Goal: Information Seeking & Learning: Learn about a topic

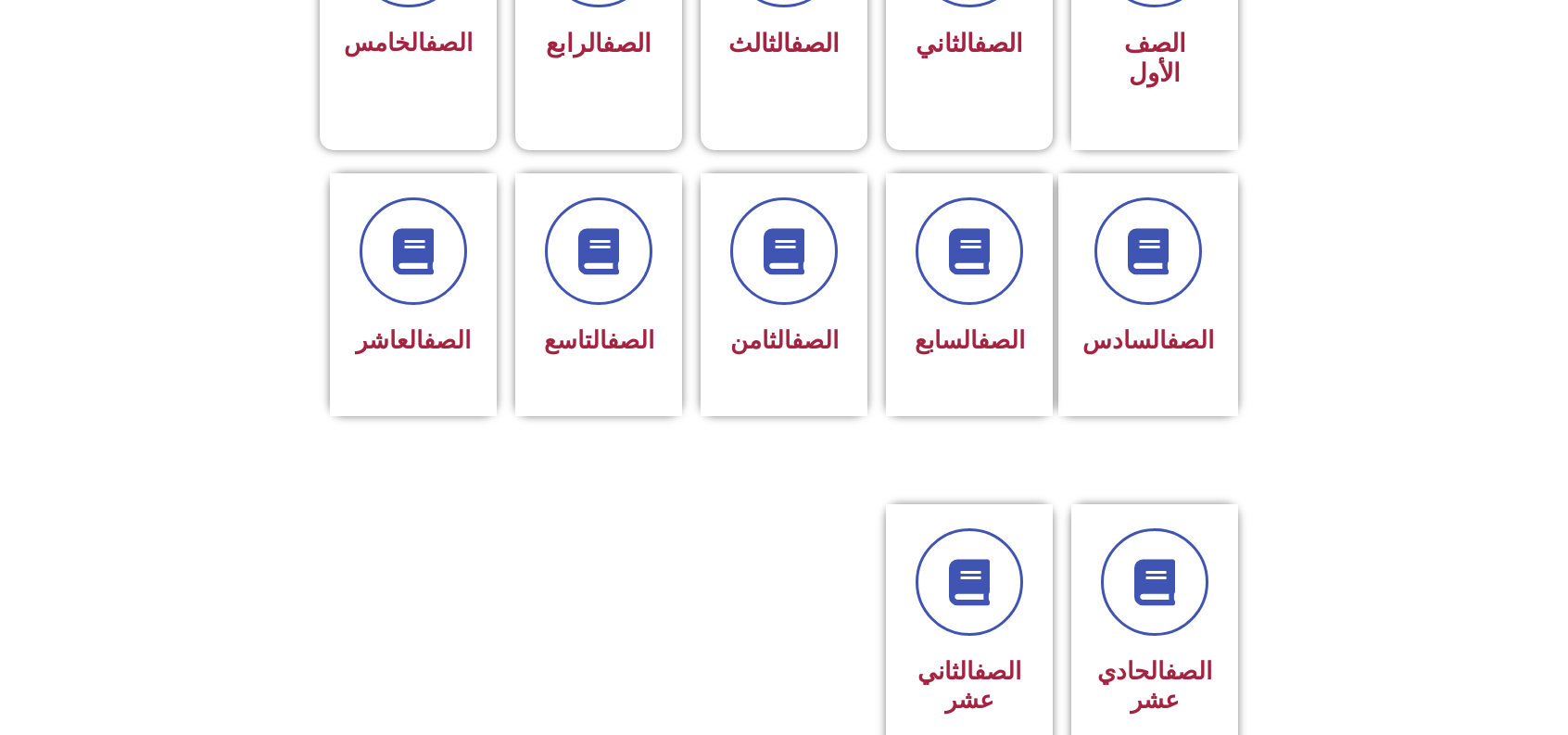
scroll to position [666, 0]
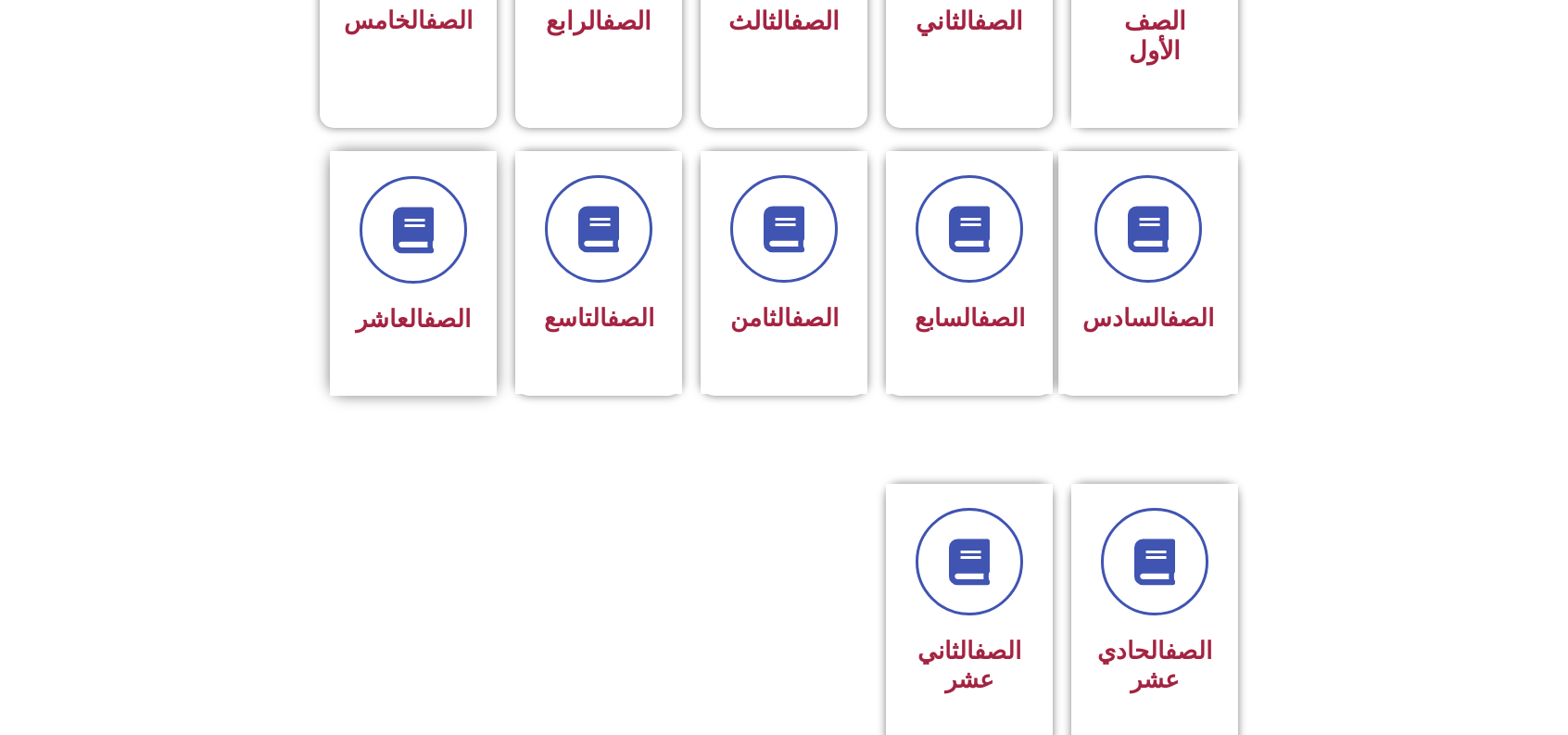
click at [423, 305] on link "الصف" at bounding box center [447, 318] width 47 height 27
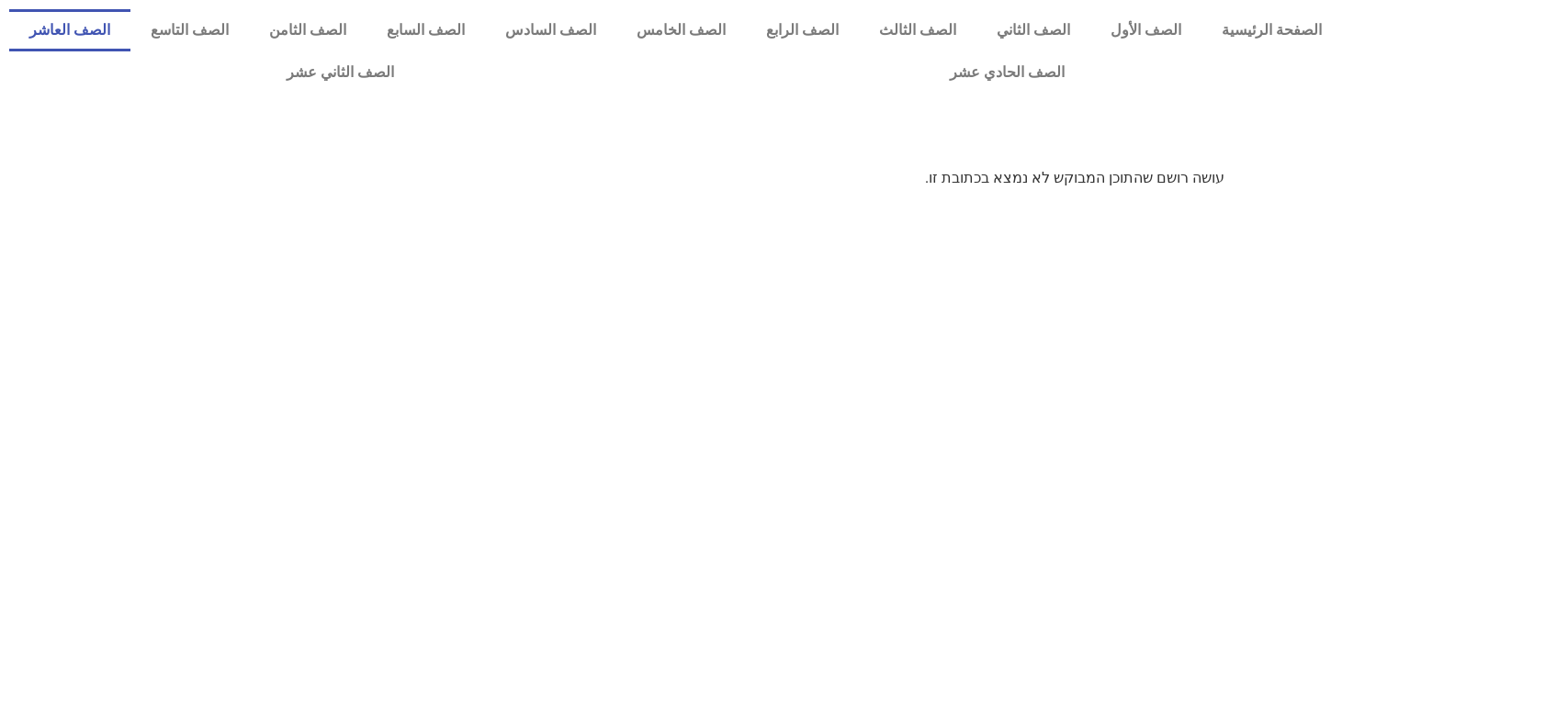
click at [130, 48] on link "الصف العاشر" at bounding box center [69, 30] width 121 height 43
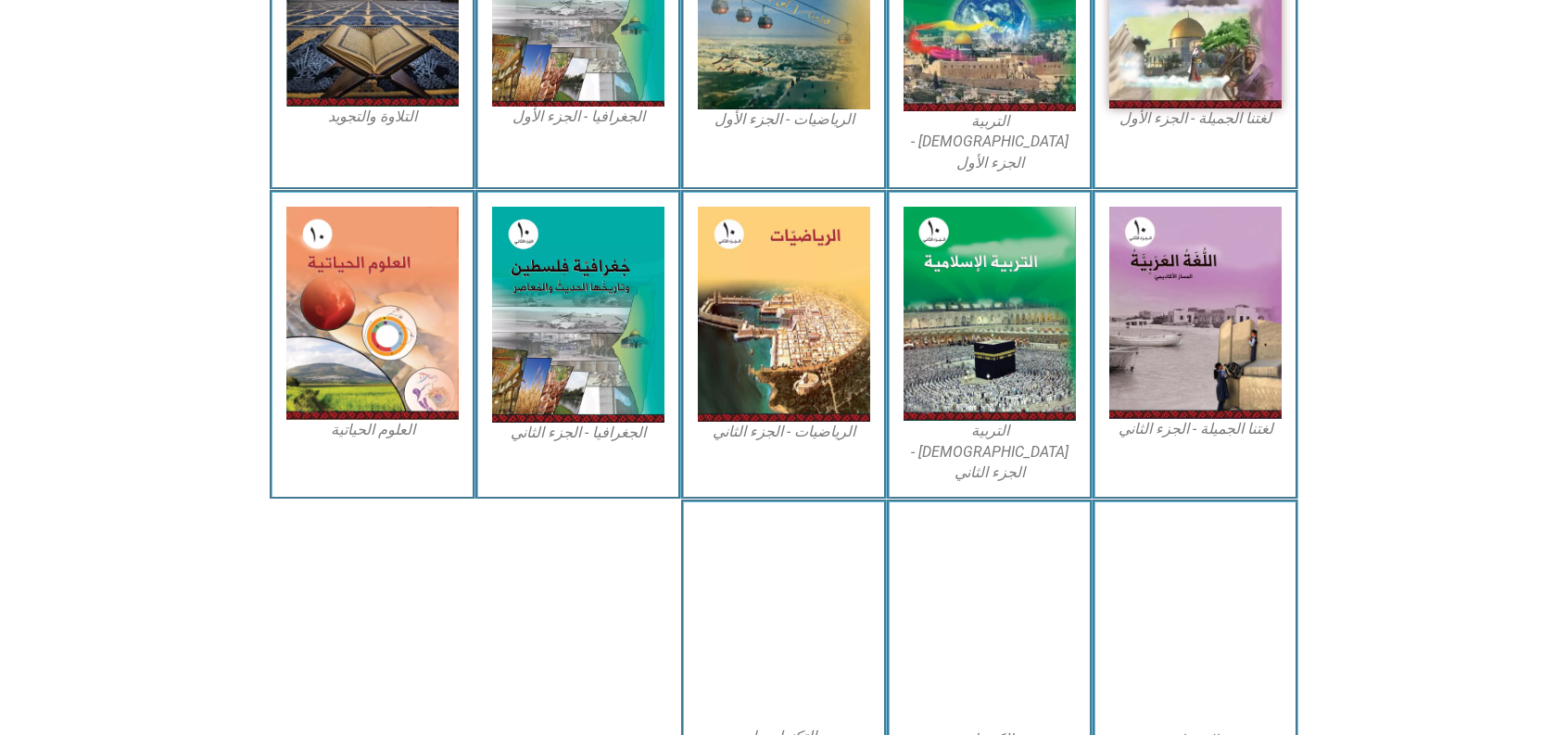
scroll to position [748, 0]
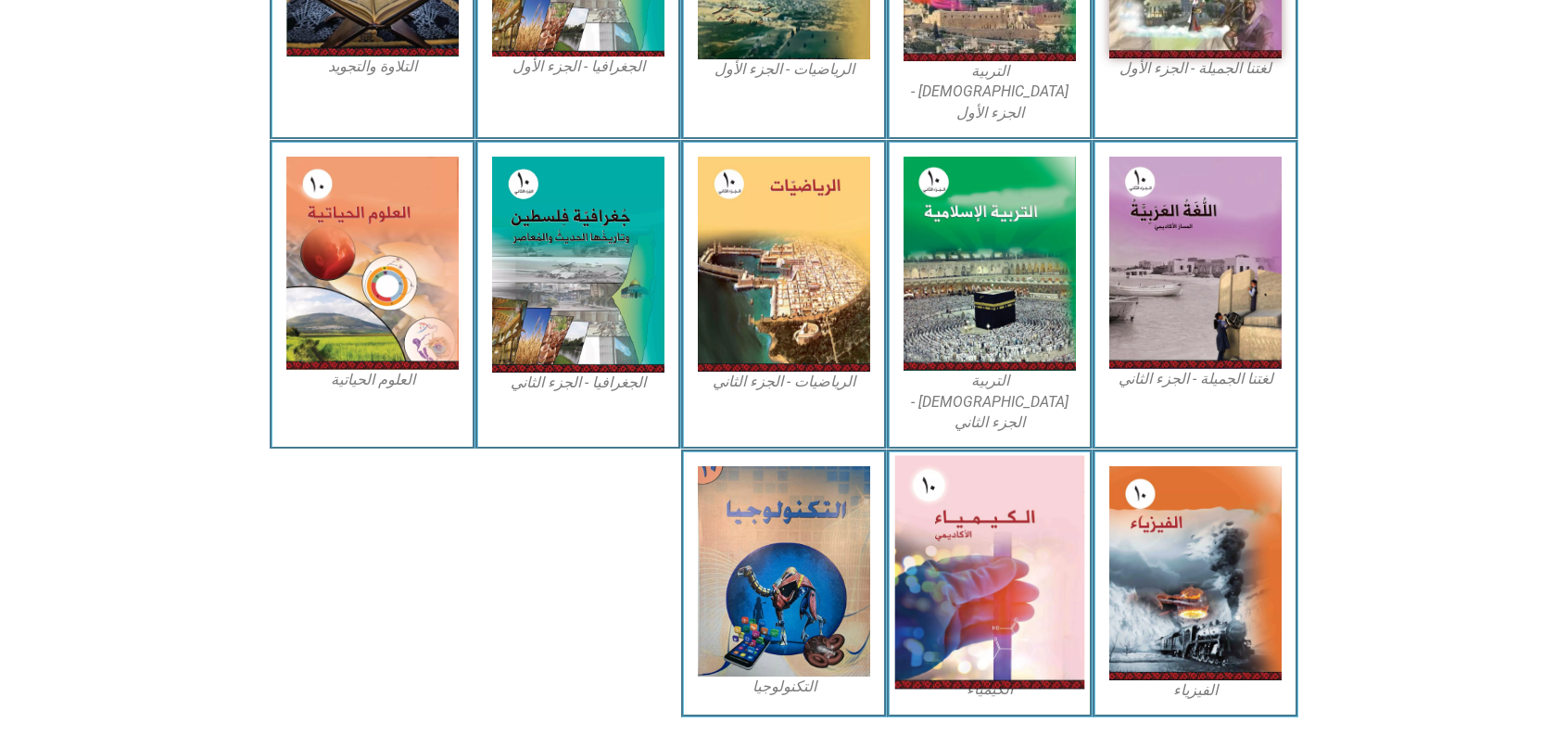
click at [965, 506] on img at bounding box center [991, 572] width 190 height 233
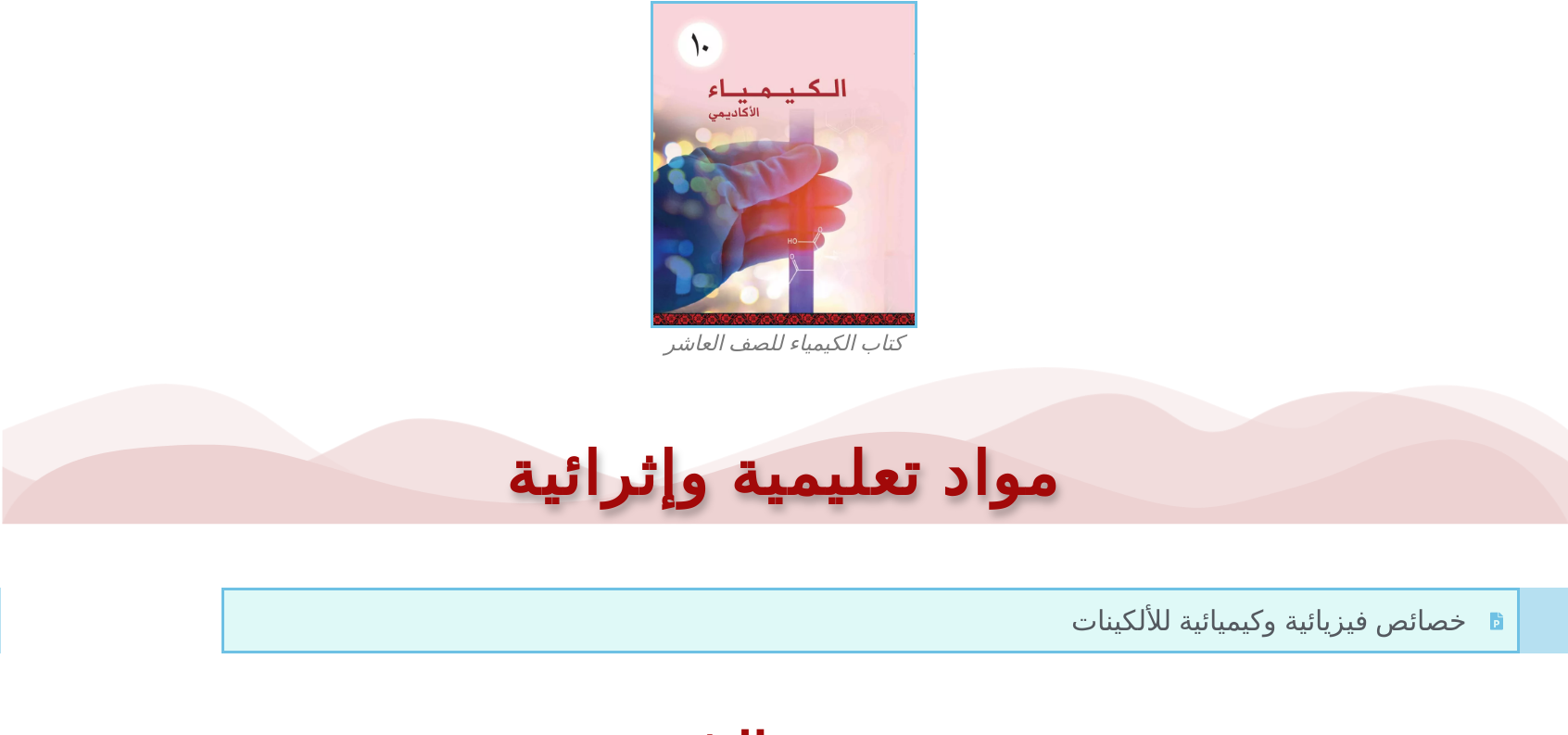
scroll to position [557, 0]
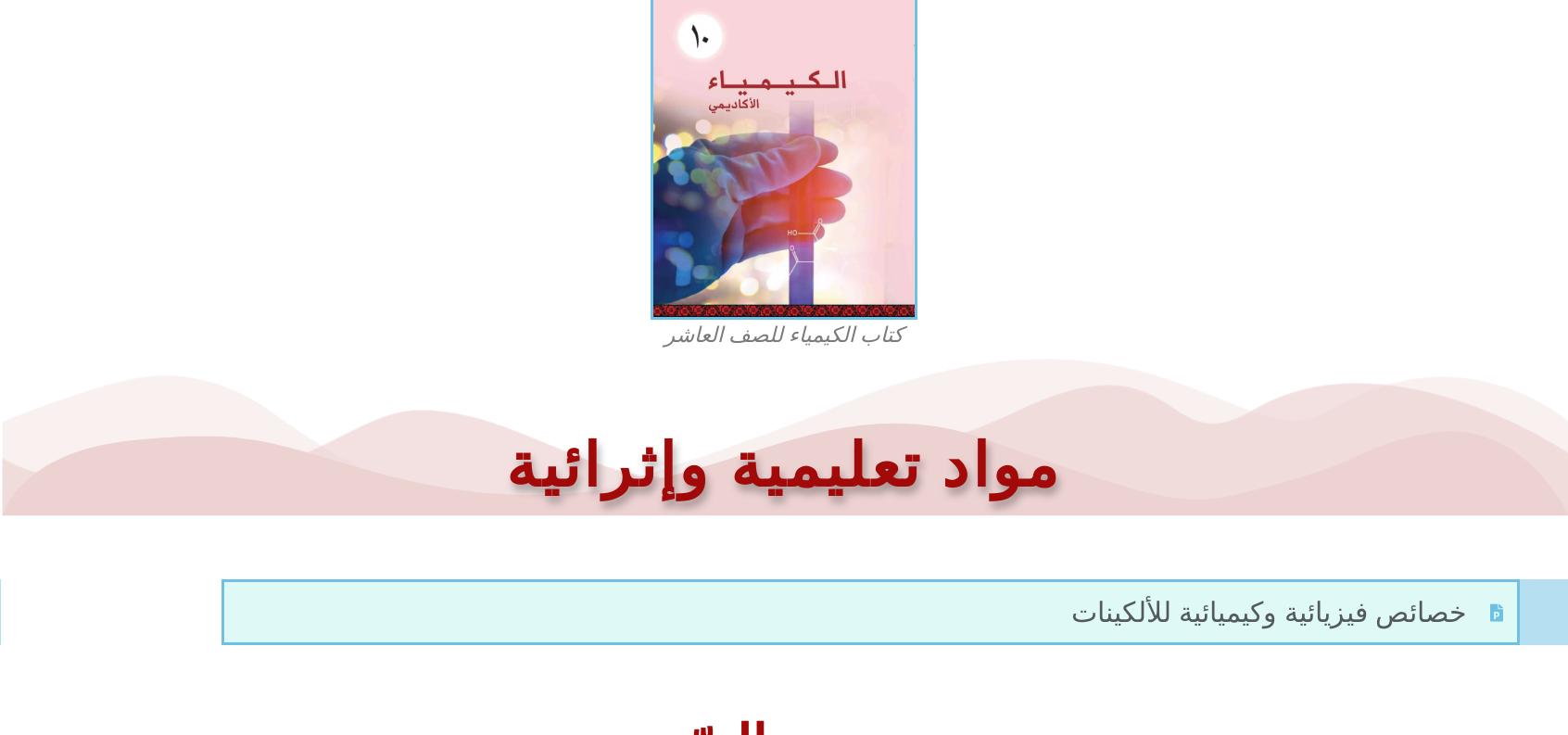
click at [1330, 609] on span "خصائص فيزيائية وكيميائية للألكينات" at bounding box center [1271, 612] width 401 height 42
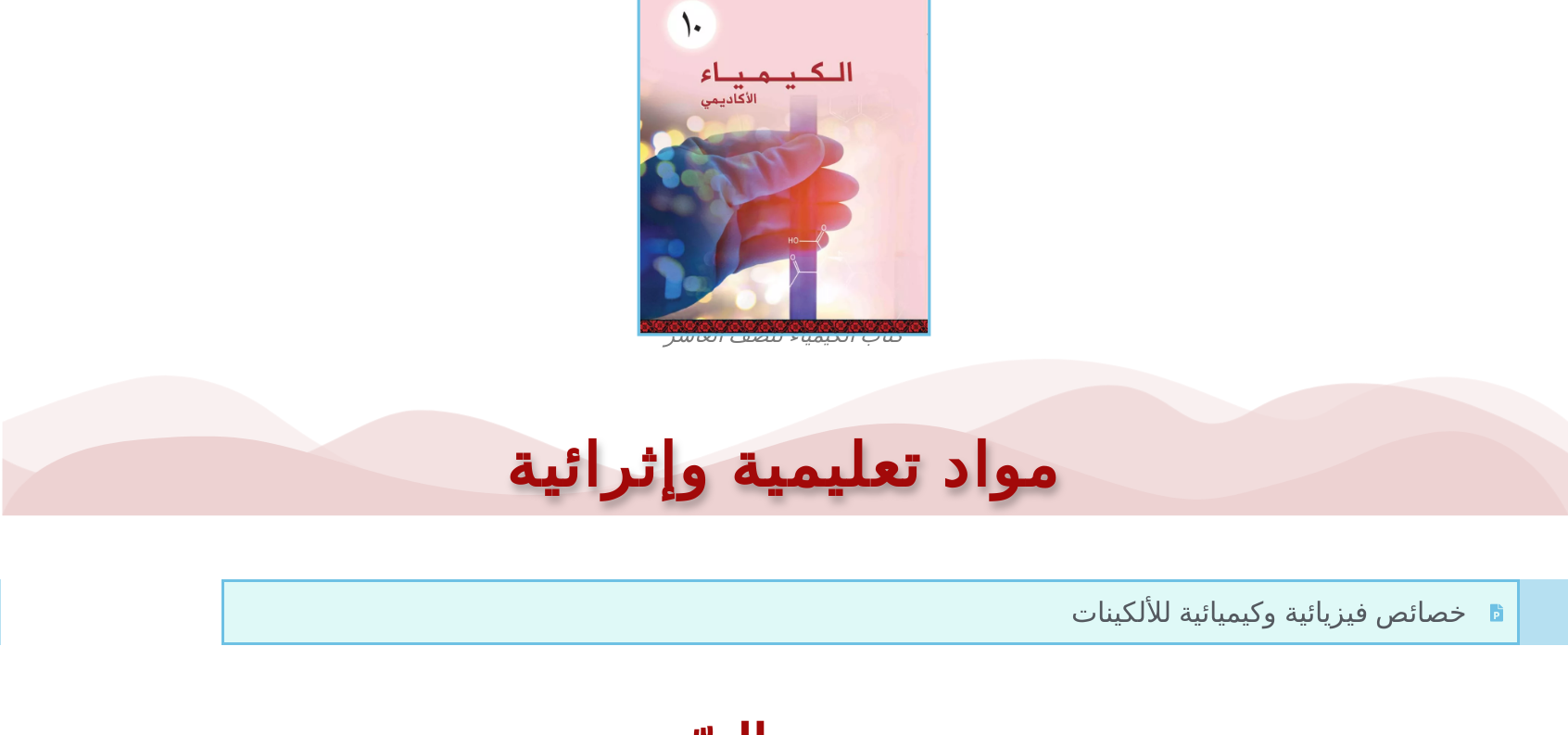
click at [826, 318] on img at bounding box center [785, 156] width 294 height 361
click at [687, 322] on img at bounding box center [785, 156] width 294 height 361
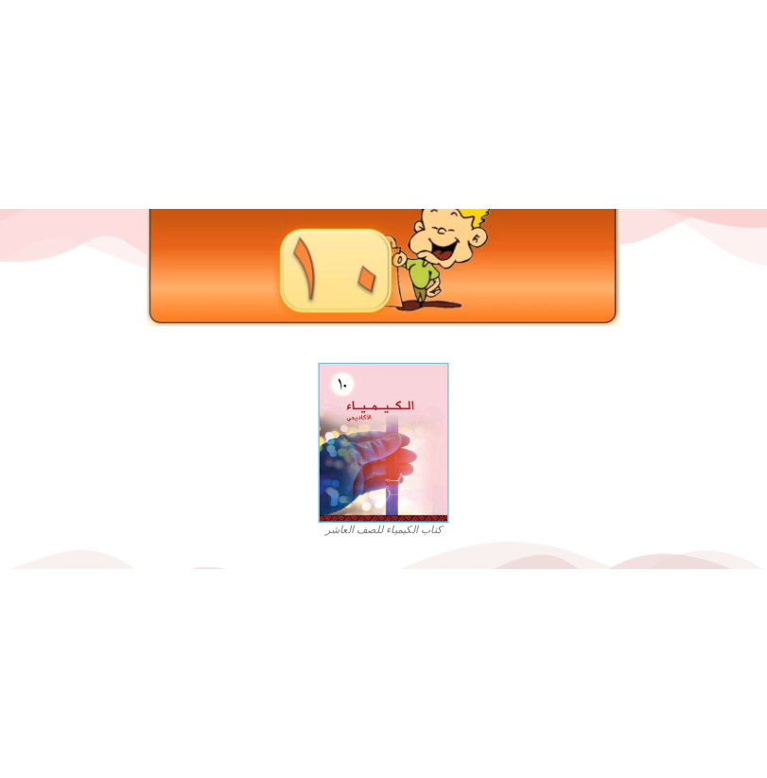
scroll to position [195, 0]
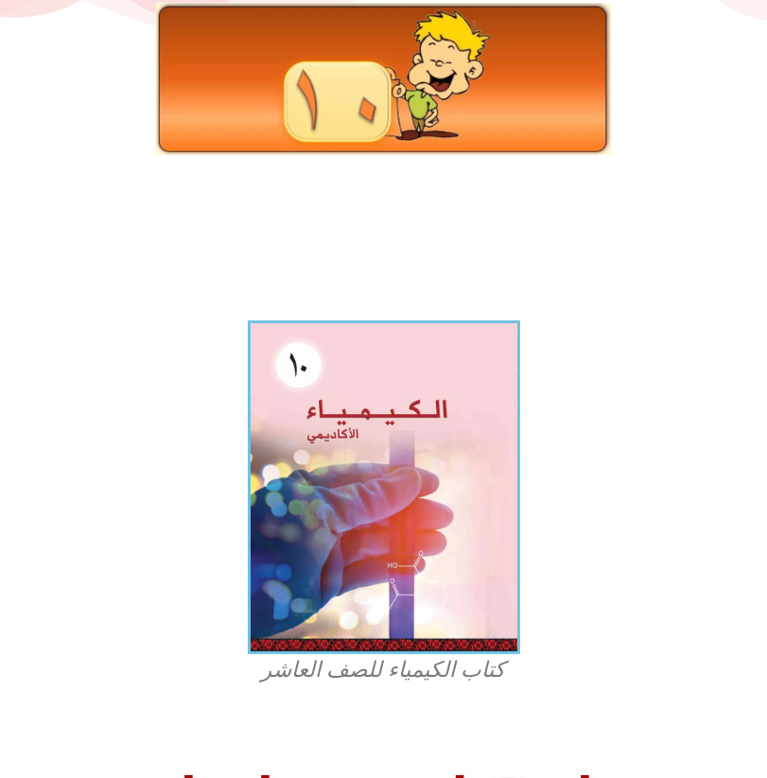
click at [392, 541] on img at bounding box center [384, 488] width 272 height 334
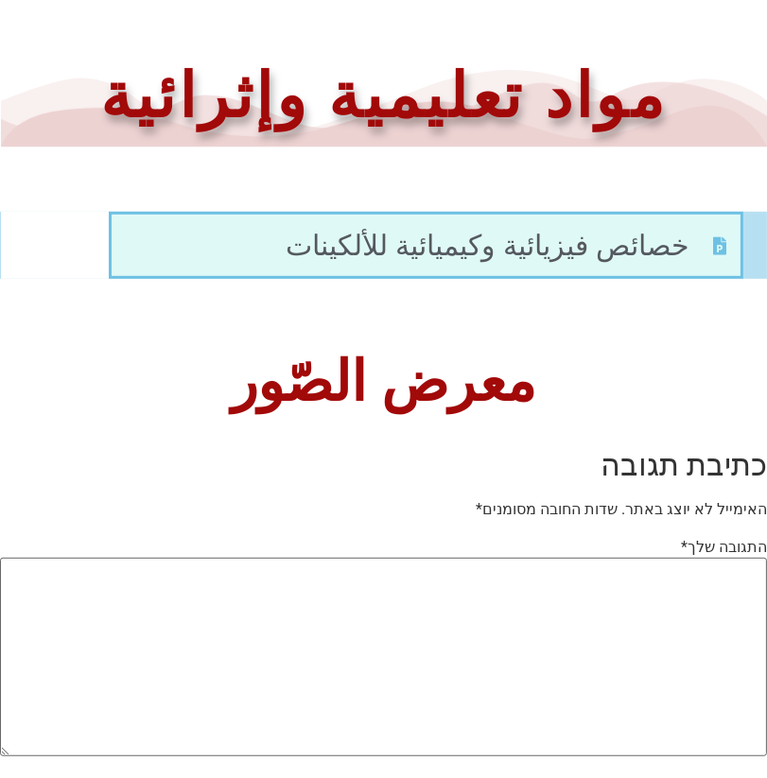
scroll to position [1179, 0]
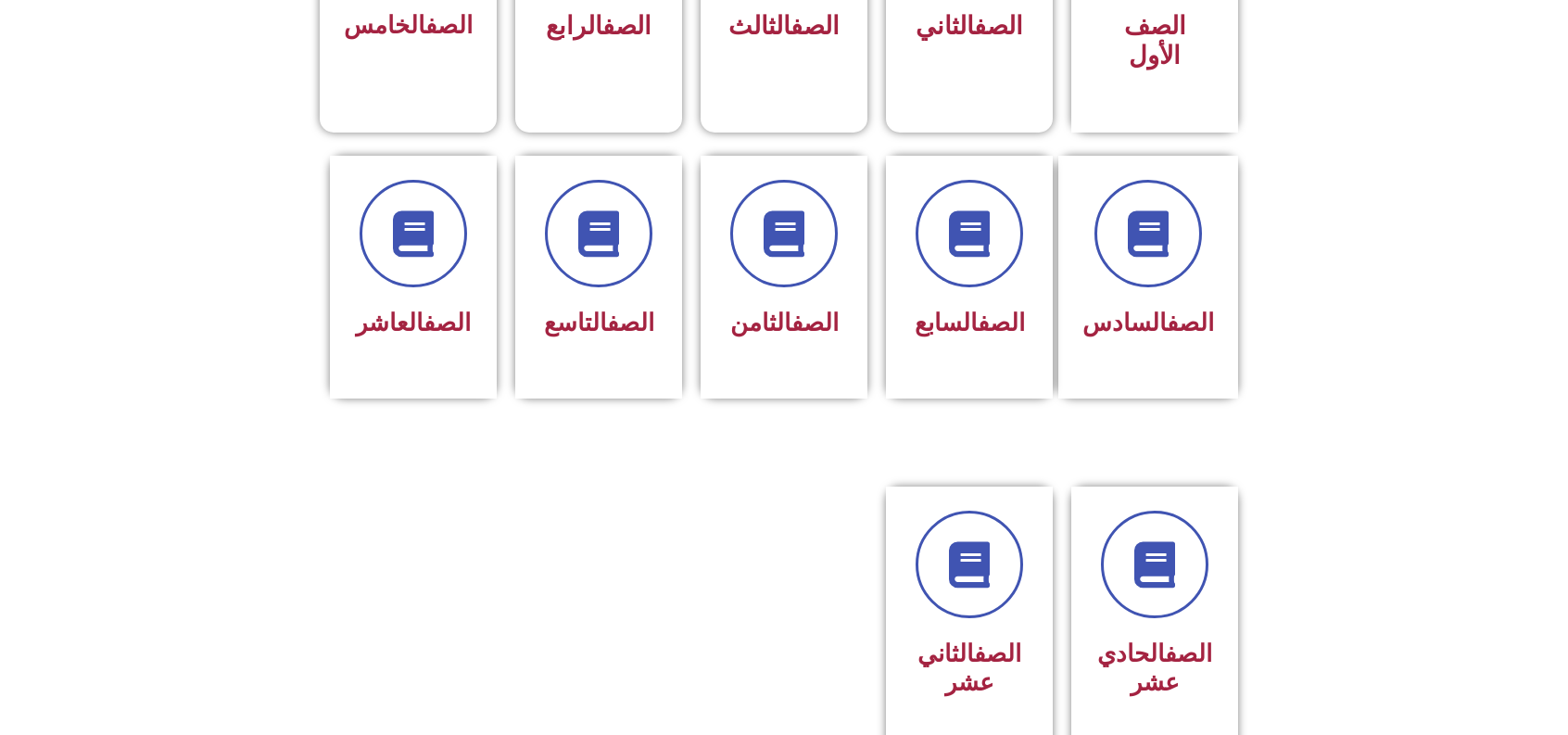
scroll to position [651, 0]
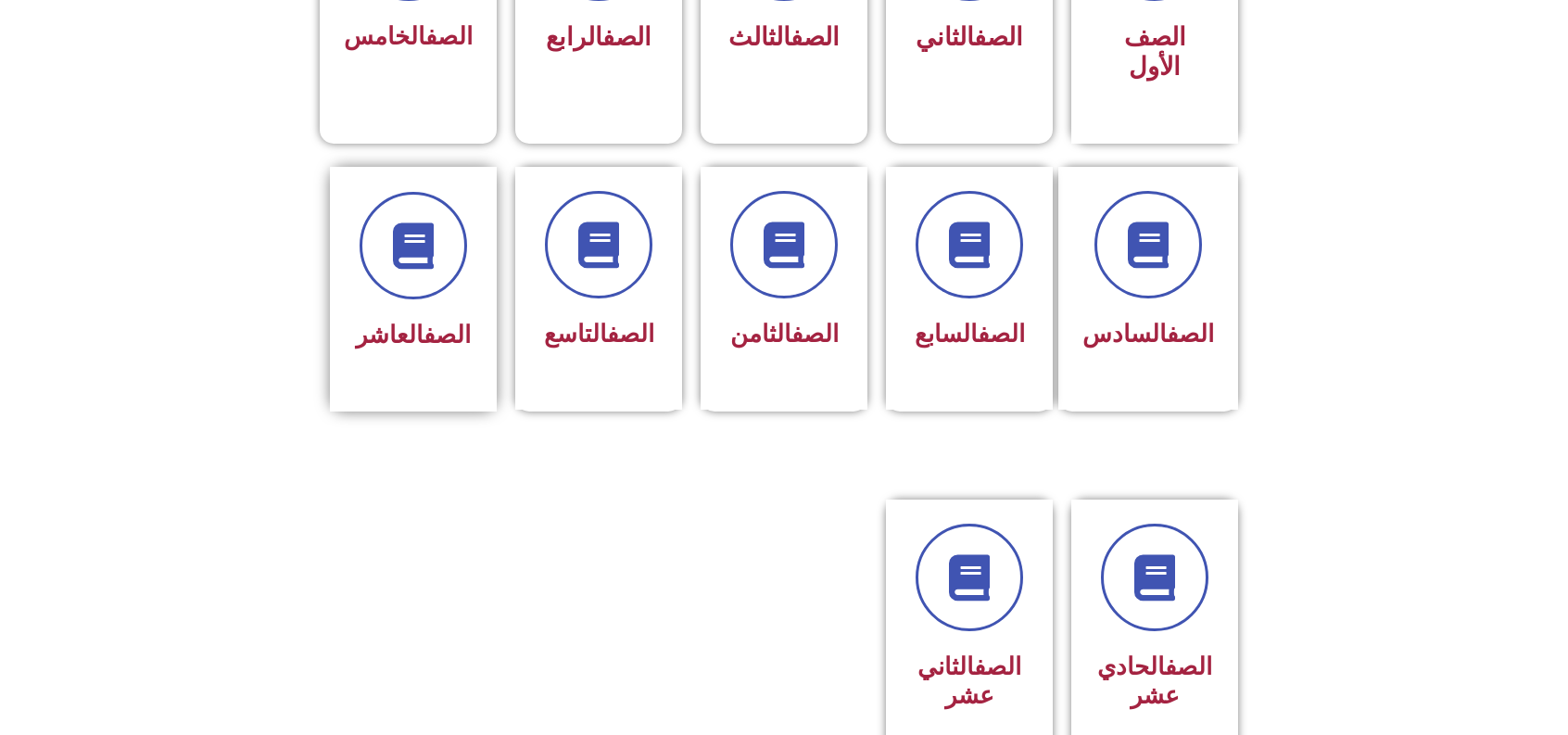
click at [423, 320] on link "الصف" at bounding box center [447, 334] width 47 height 27
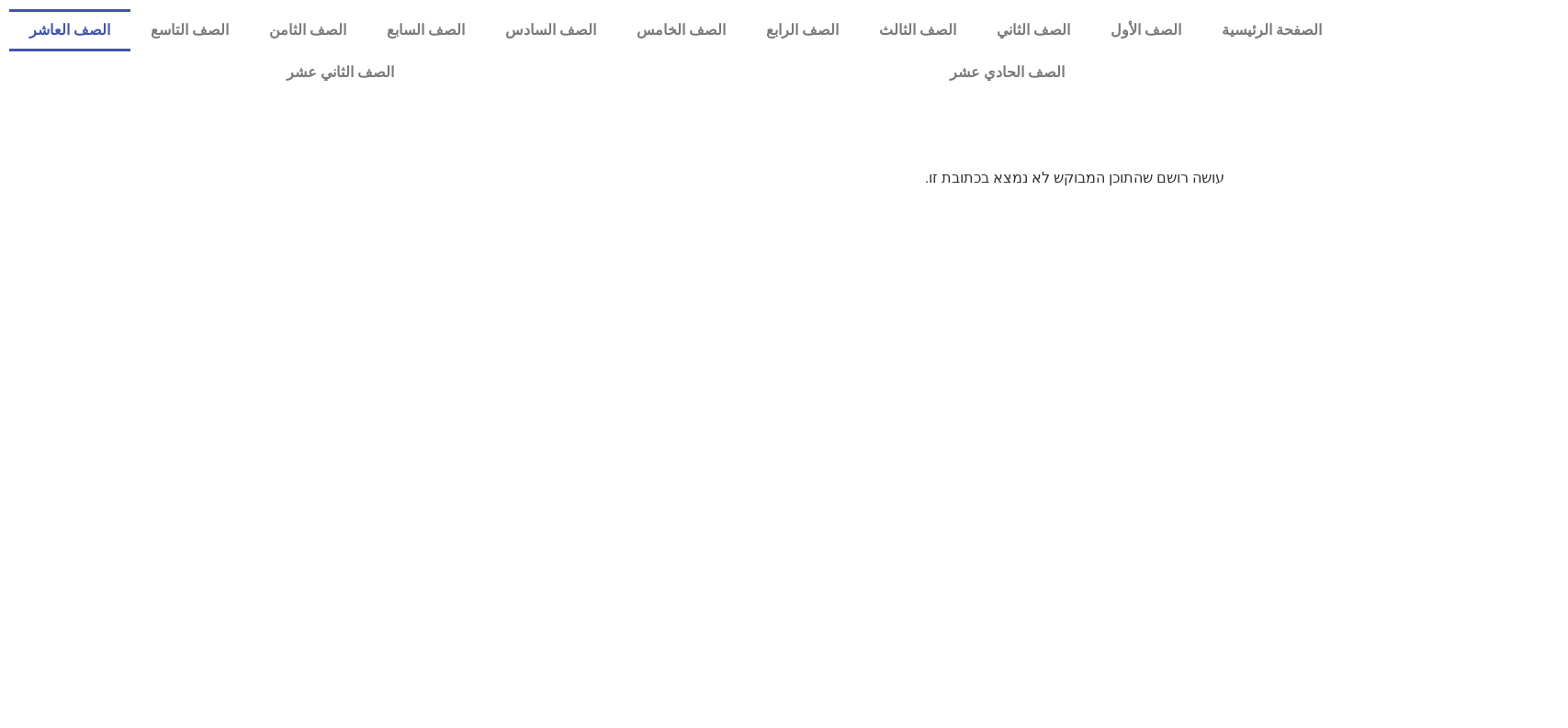
click at [130, 27] on link "الصف العاشر" at bounding box center [69, 30] width 121 height 43
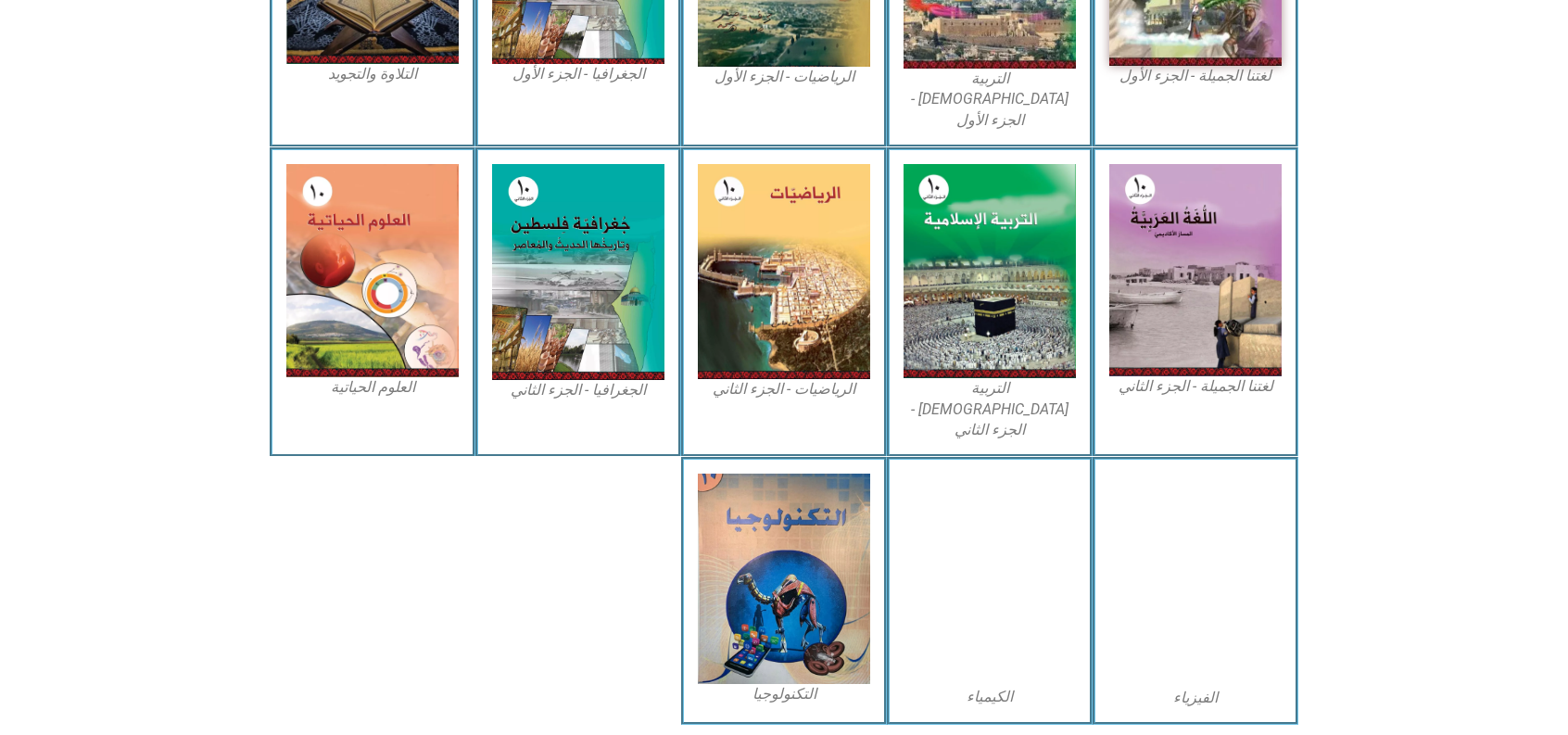
scroll to position [748, 0]
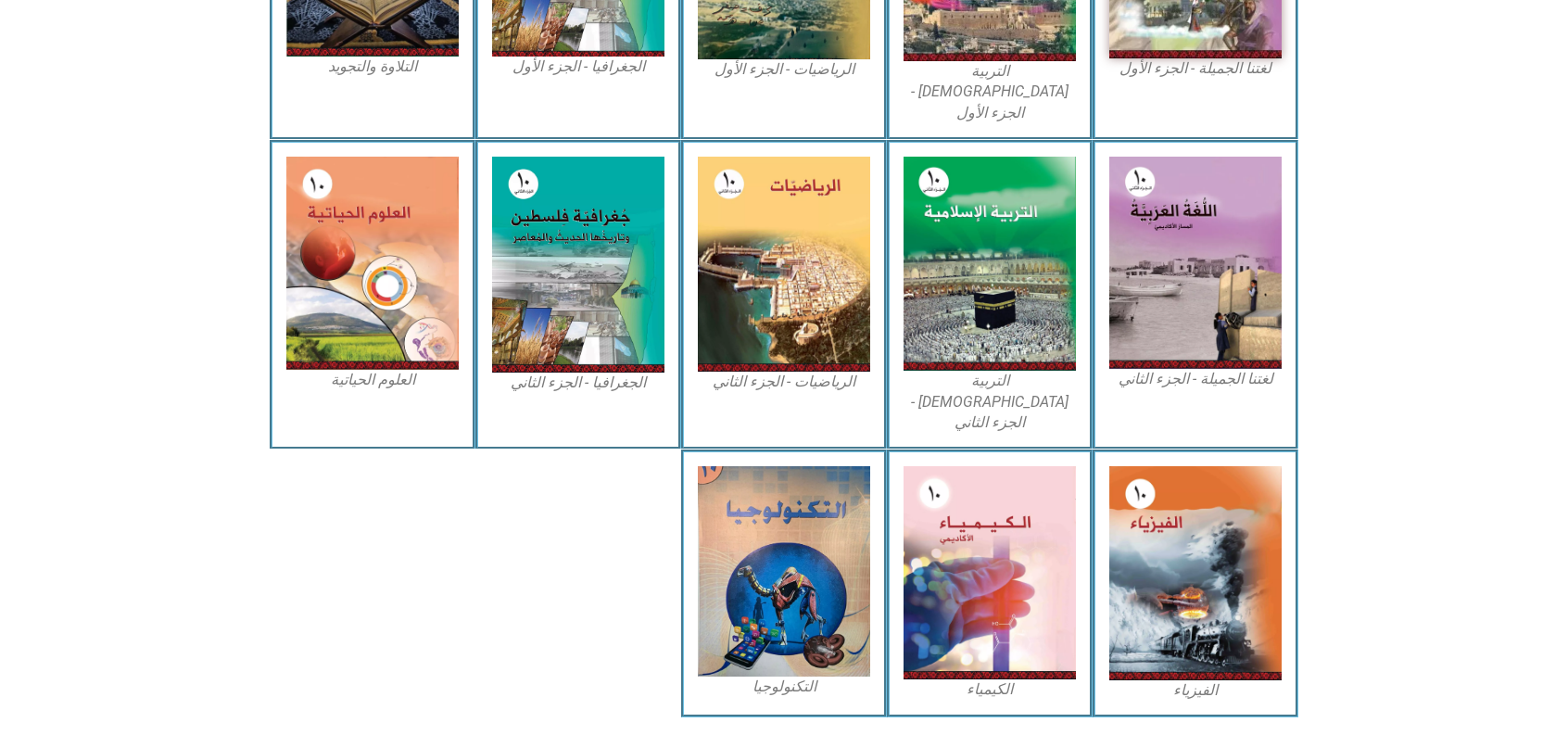
click at [953, 506] on img at bounding box center [990, 572] width 172 height 213
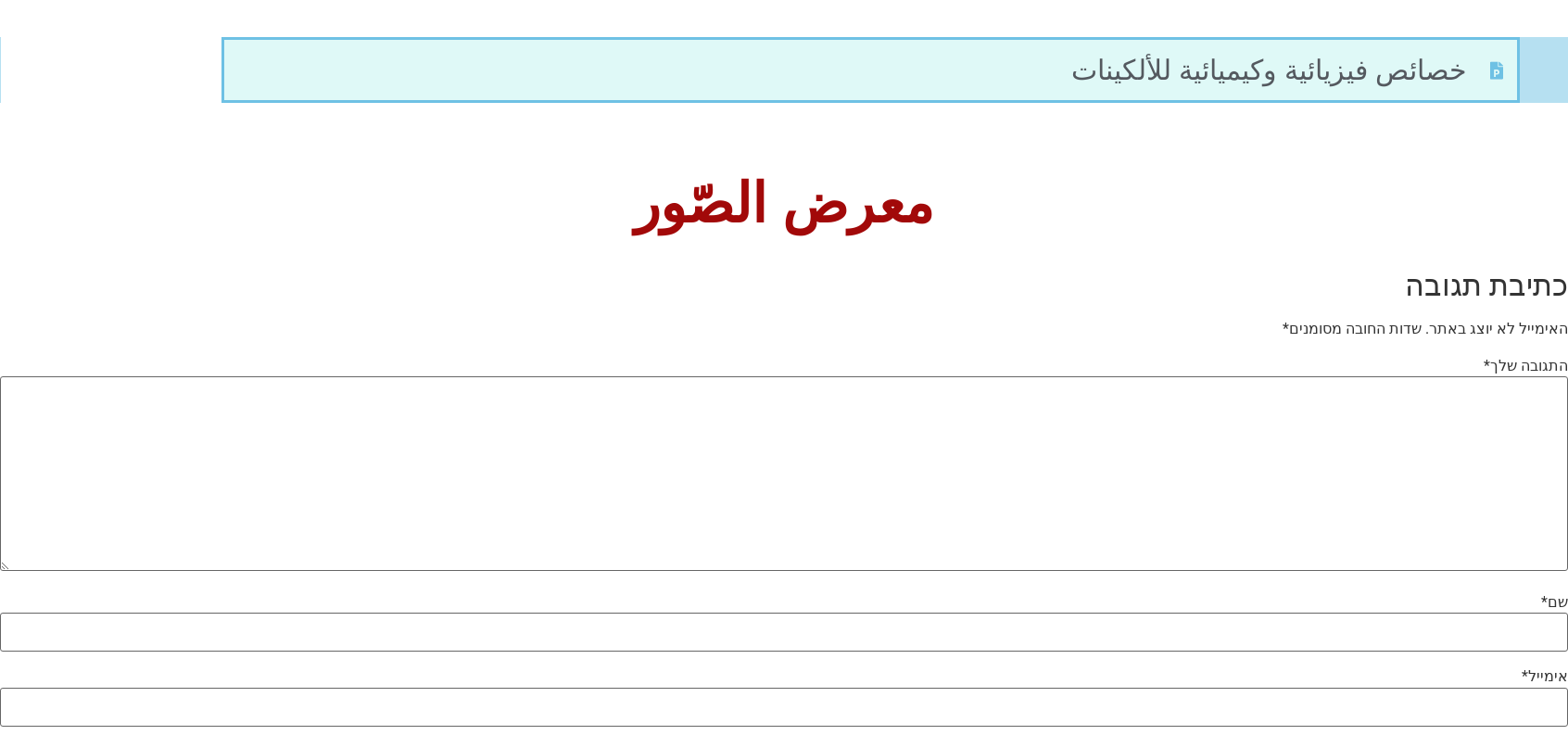
scroll to position [1226, 0]
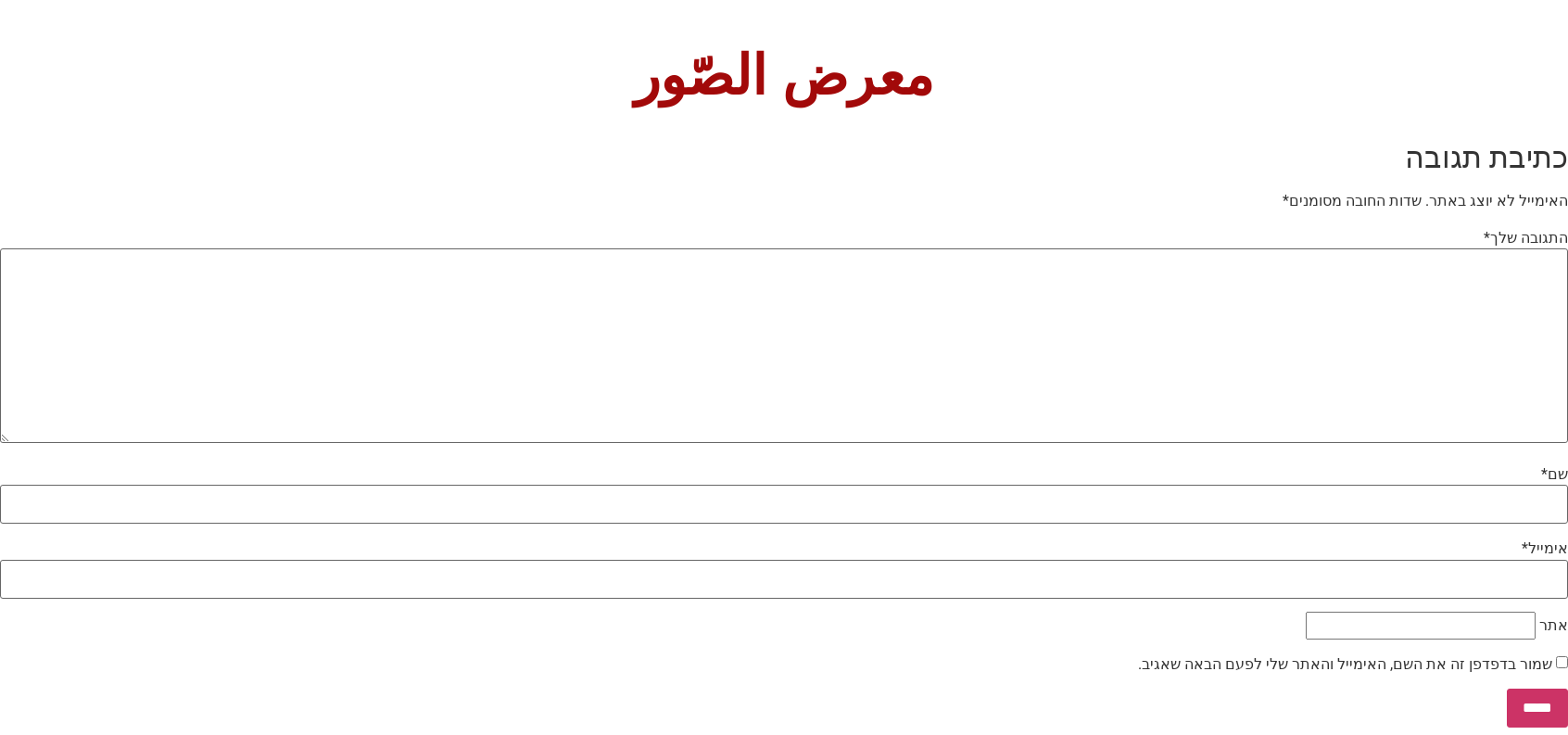
click at [1530, 705] on input "*****" at bounding box center [1538, 709] width 61 height 39
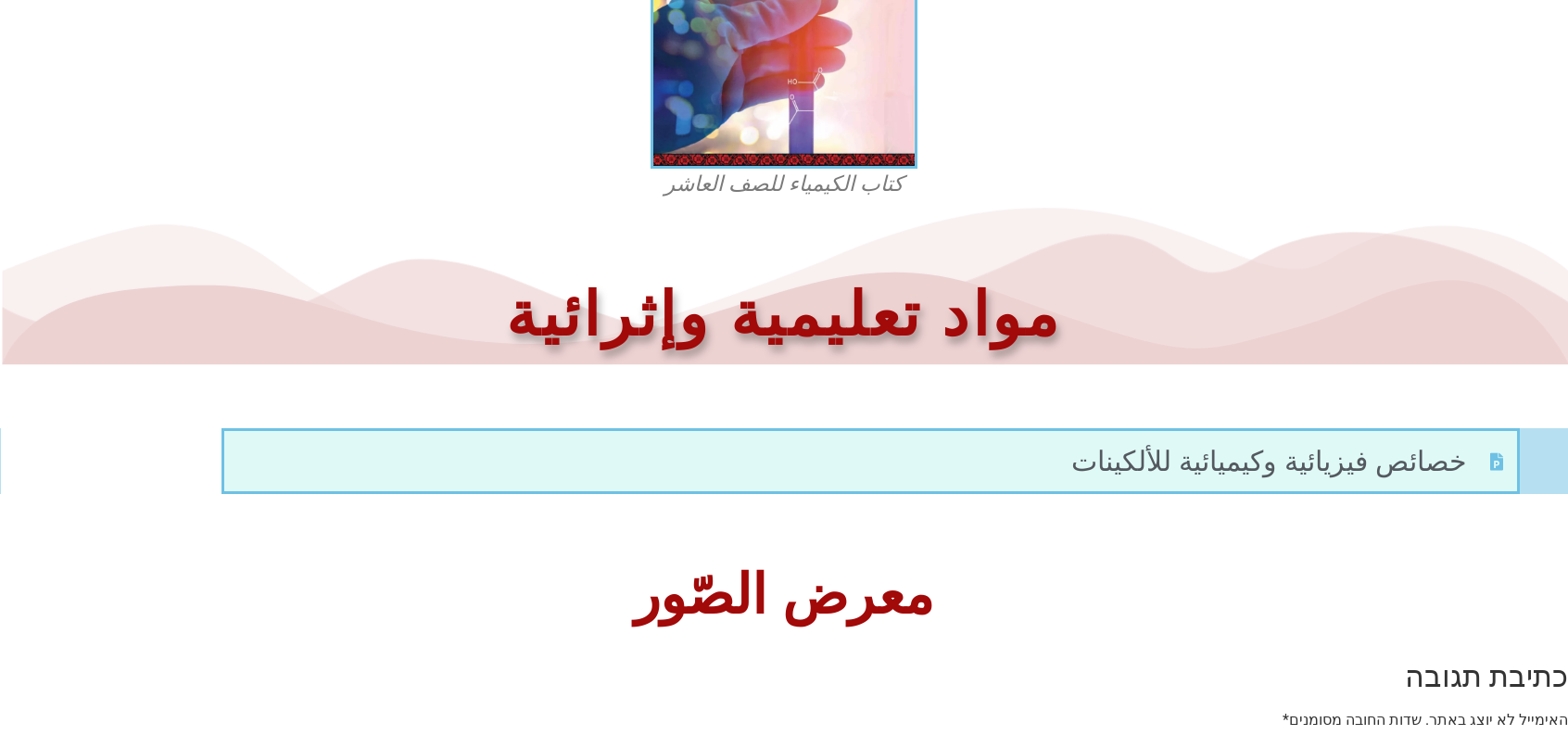
scroll to position [664, 0]
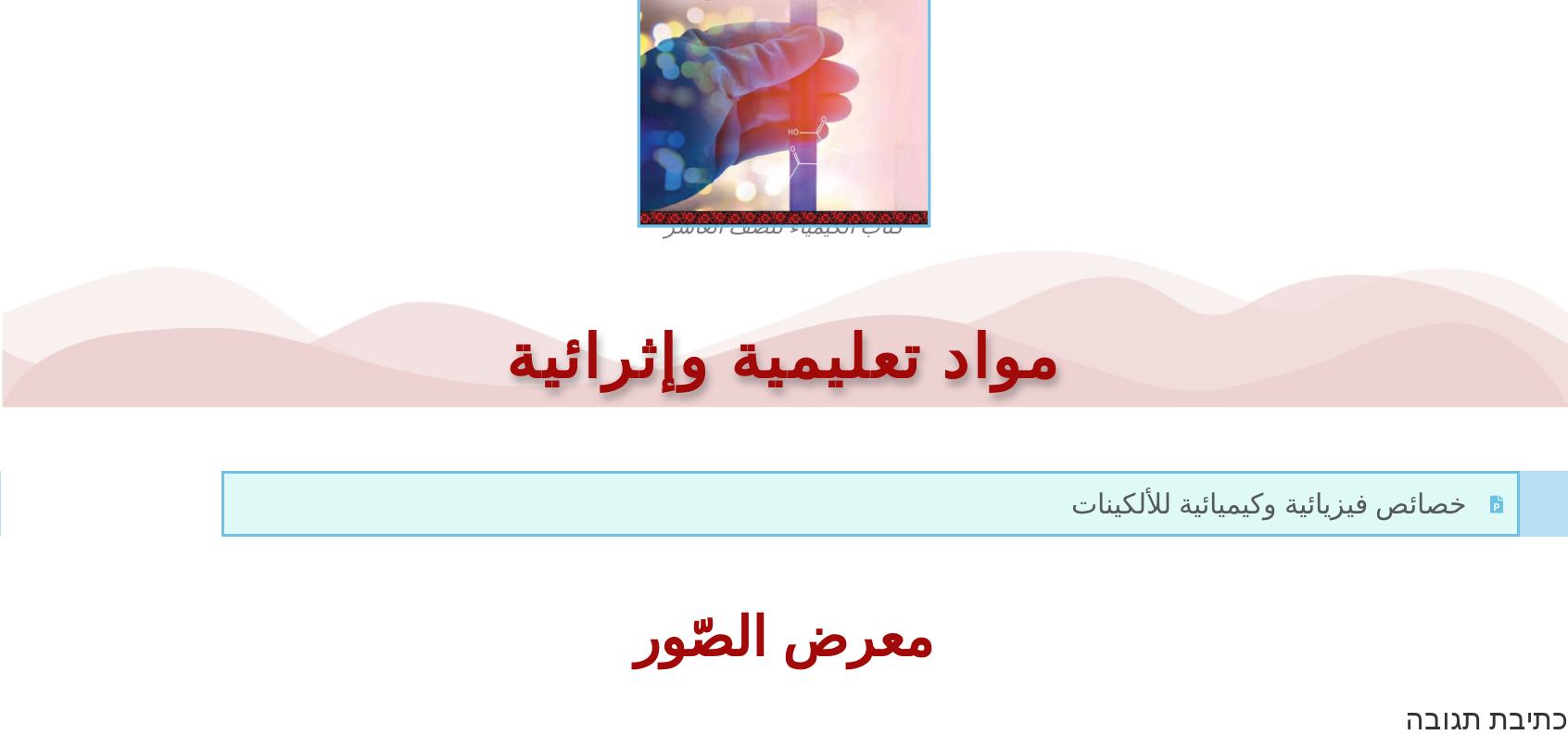
click at [877, 180] on img at bounding box center [785, 48] width 294 height 361
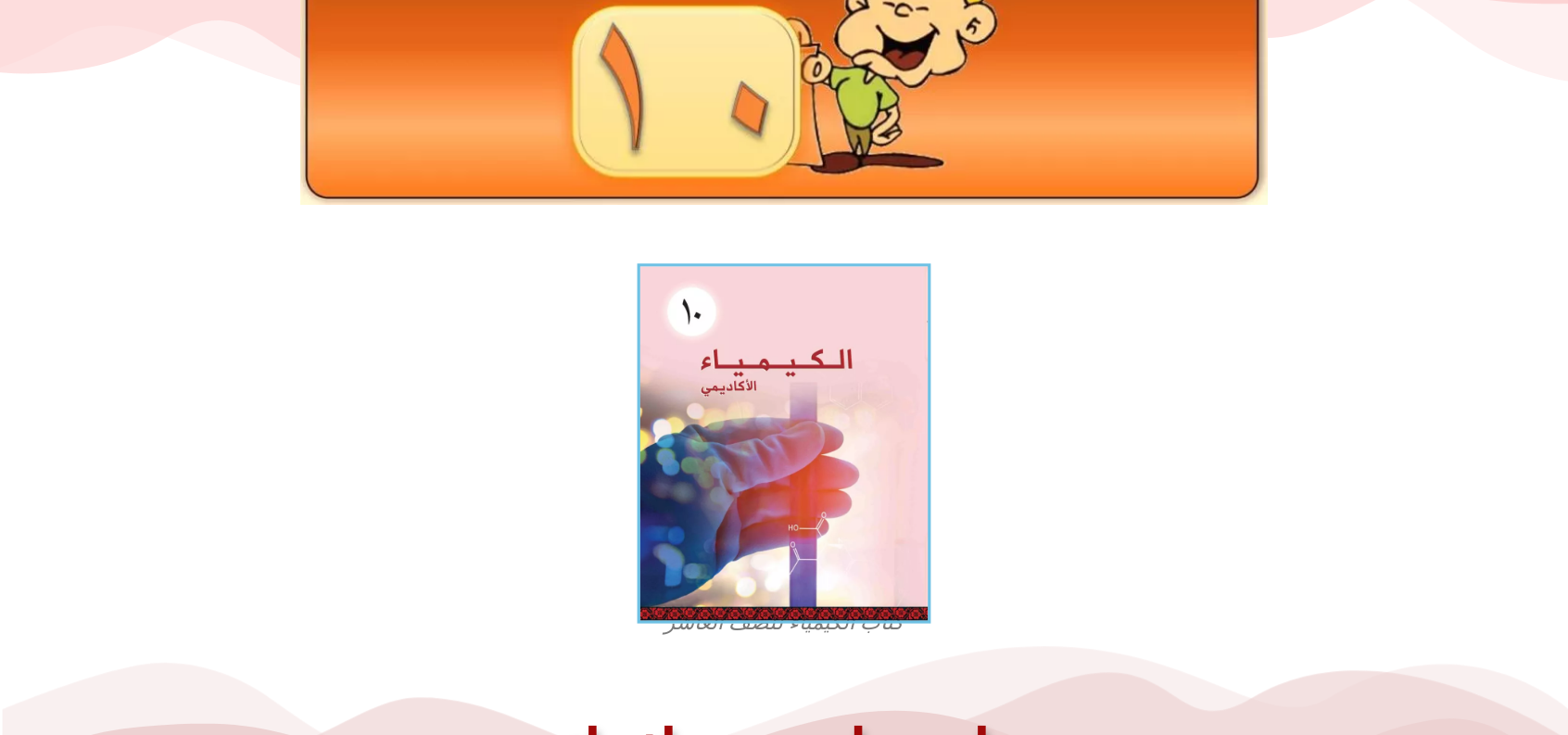
scroll to position [0, 0]
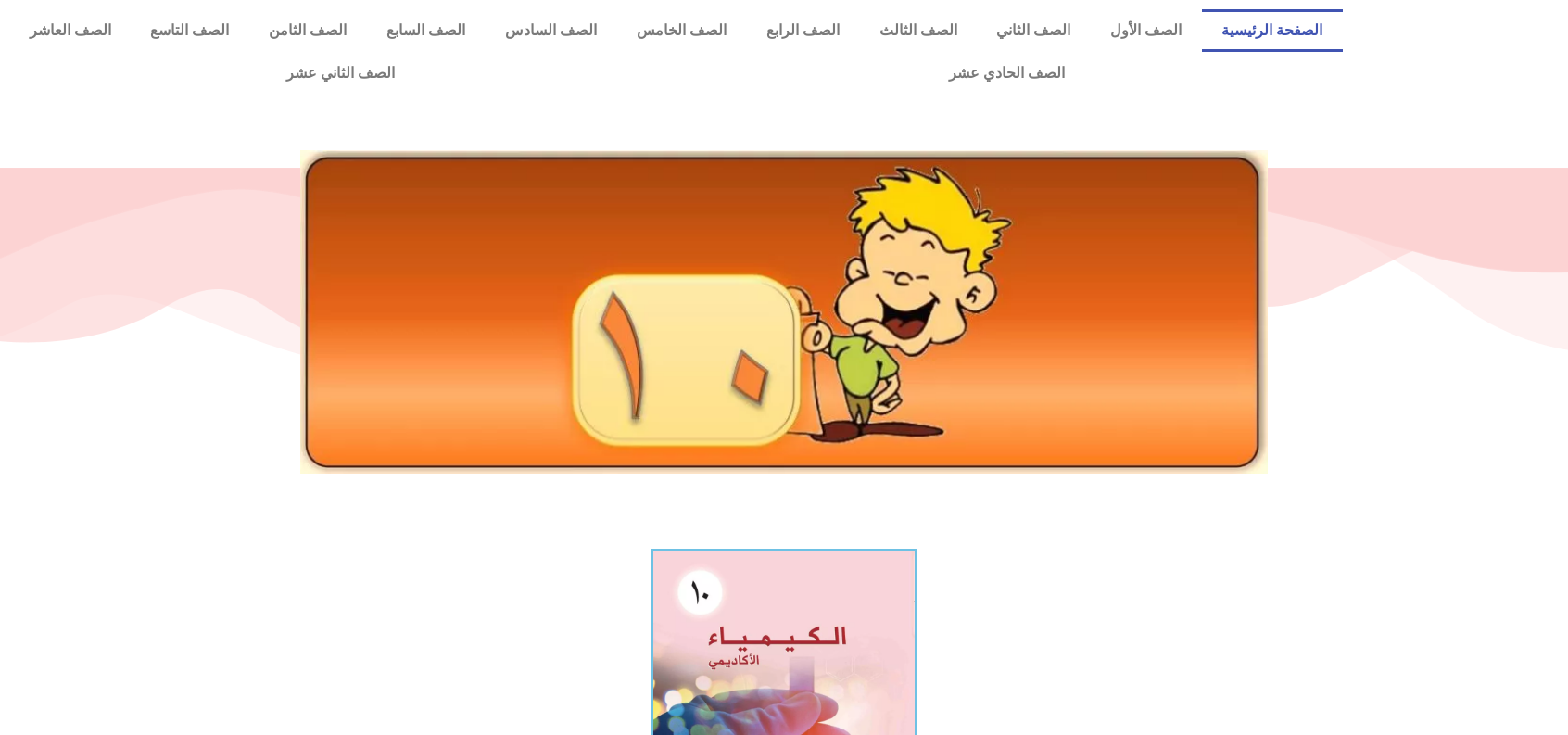
click at [1261, 29] on link "الصفحة الرئيسية" at bounding box center [1273, 30] width 141 height 43
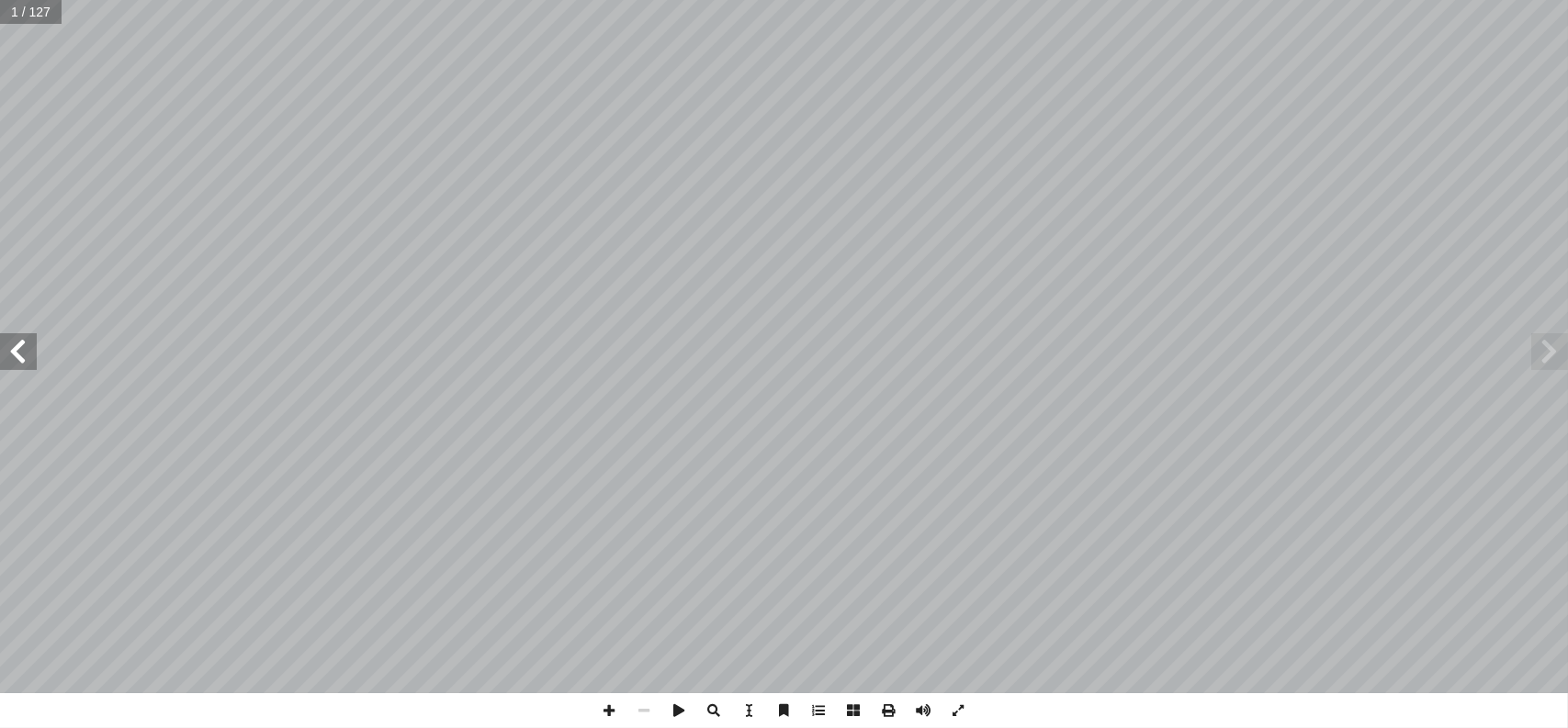
click at [17, 340] on span at bounding box center [18, 351] width 37 height 37
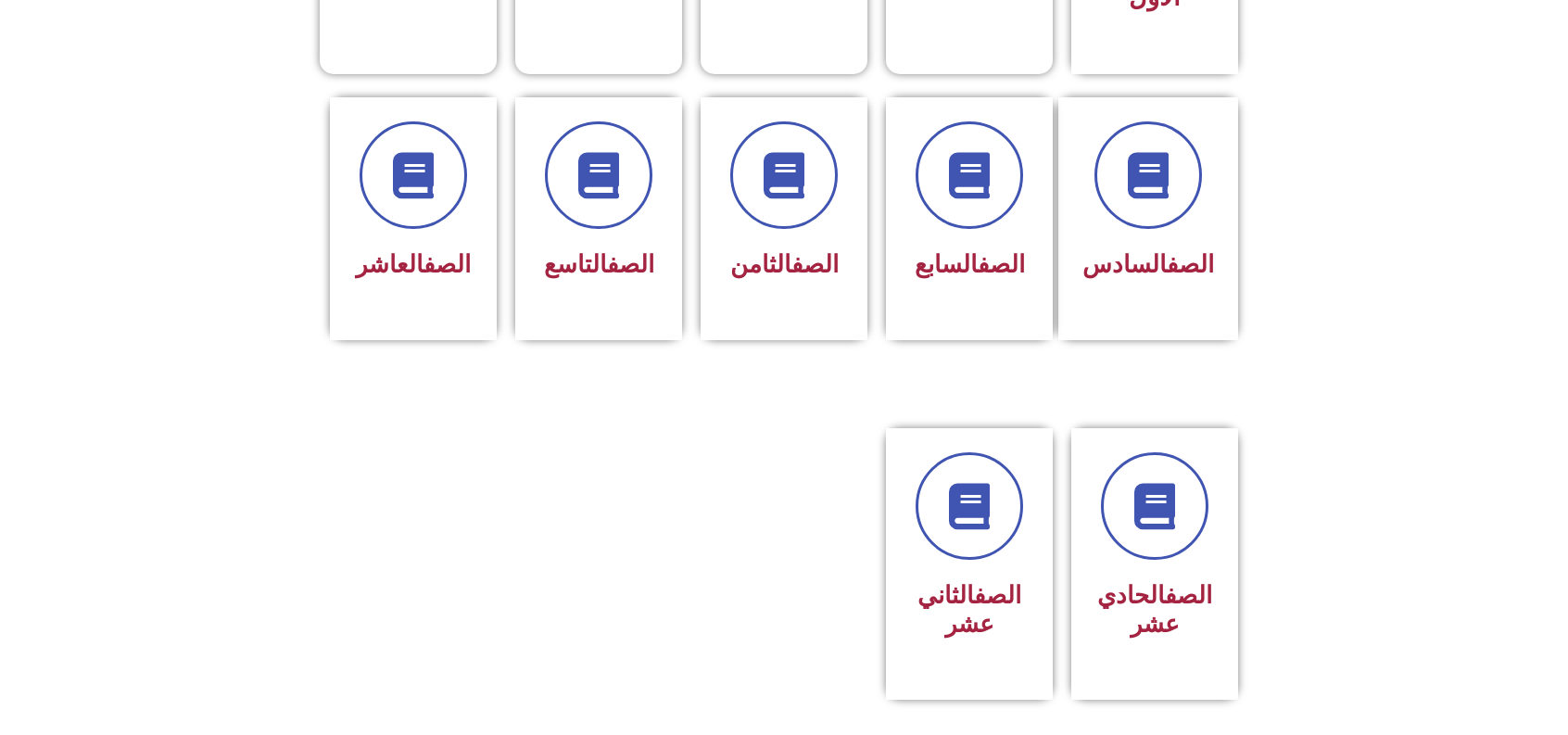
scroll to position [710, 0]
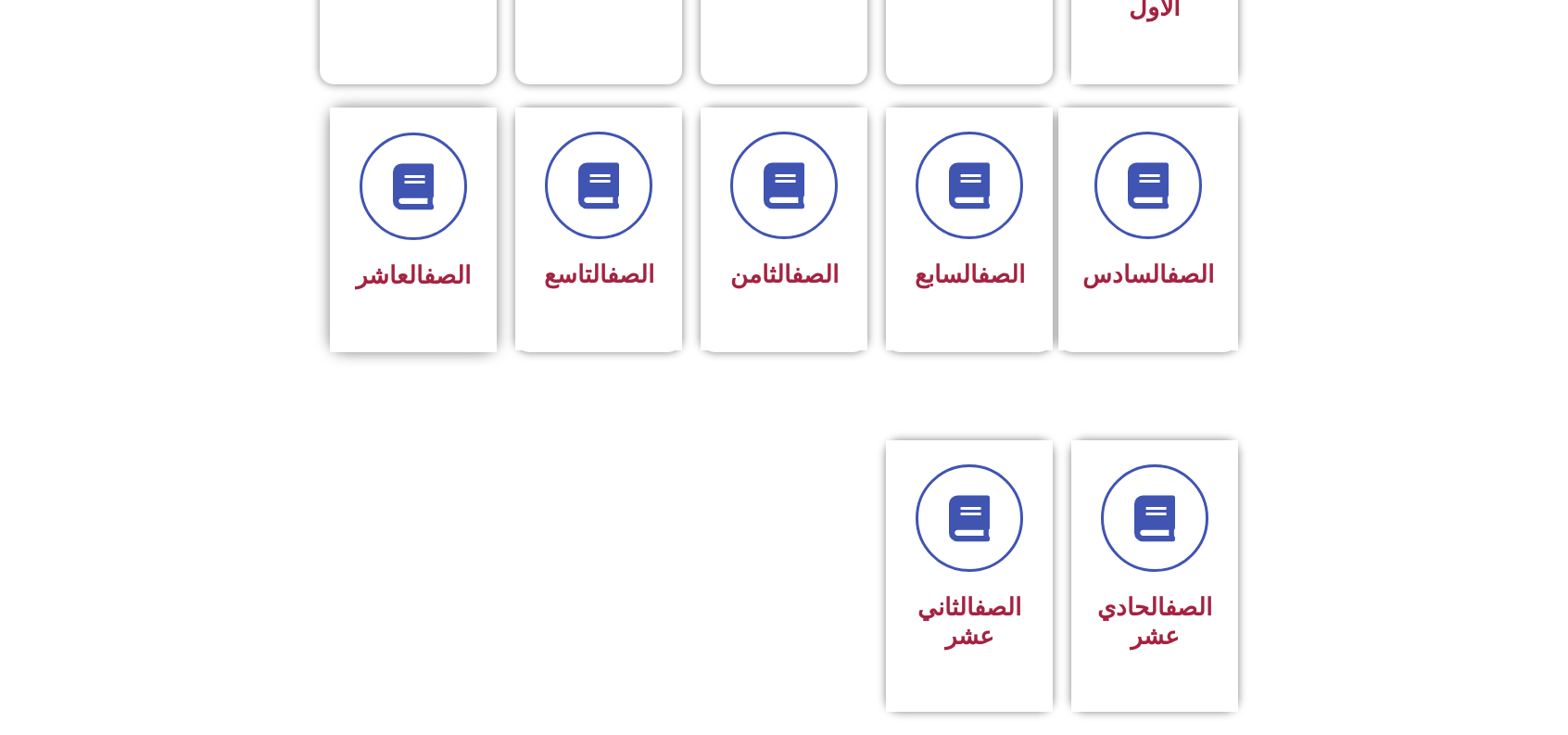
click at [437, 262] on link "الصف" at bounding box center [447, 275] width 47 height 27
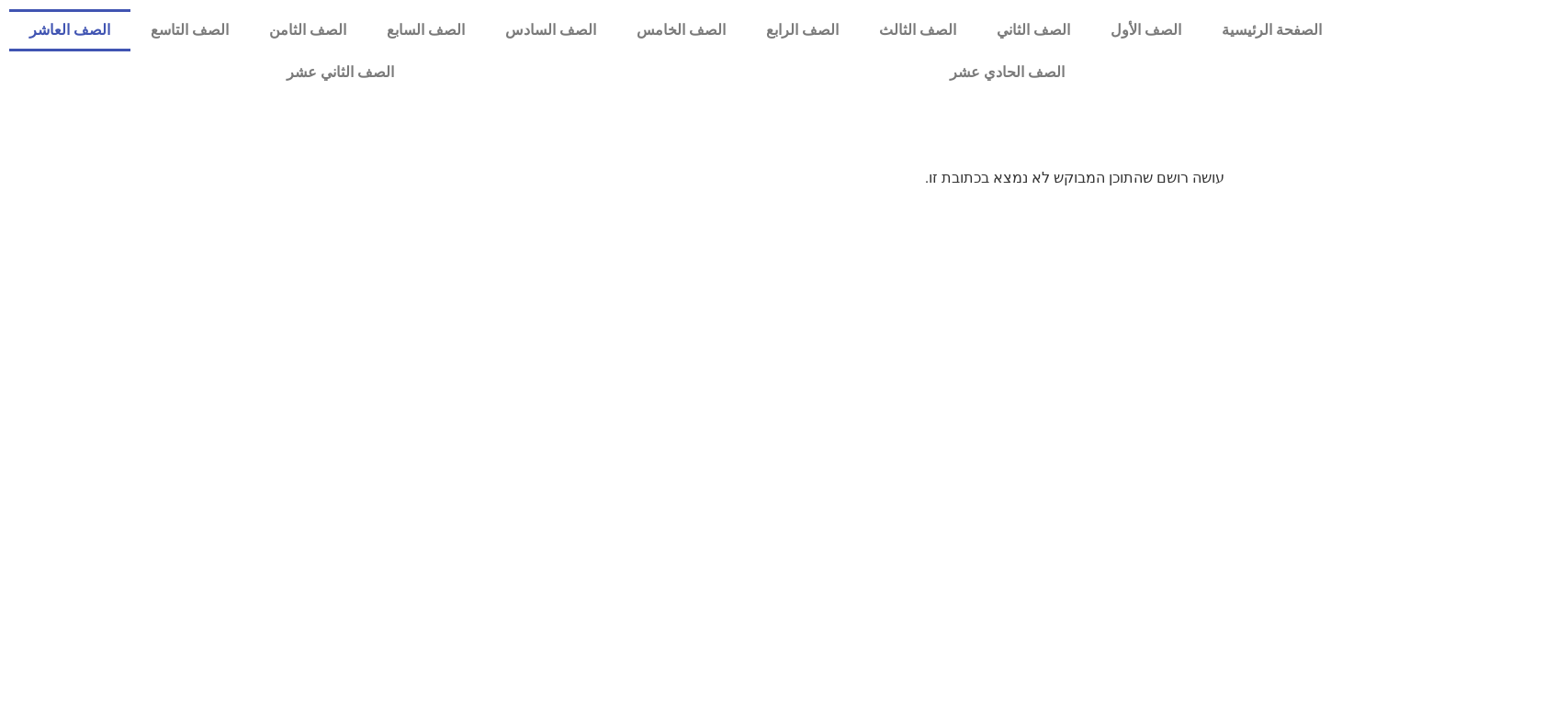
click at [130, 30] on link "الصف العاشر" at bounding box center [69, 30] width 121 height 43
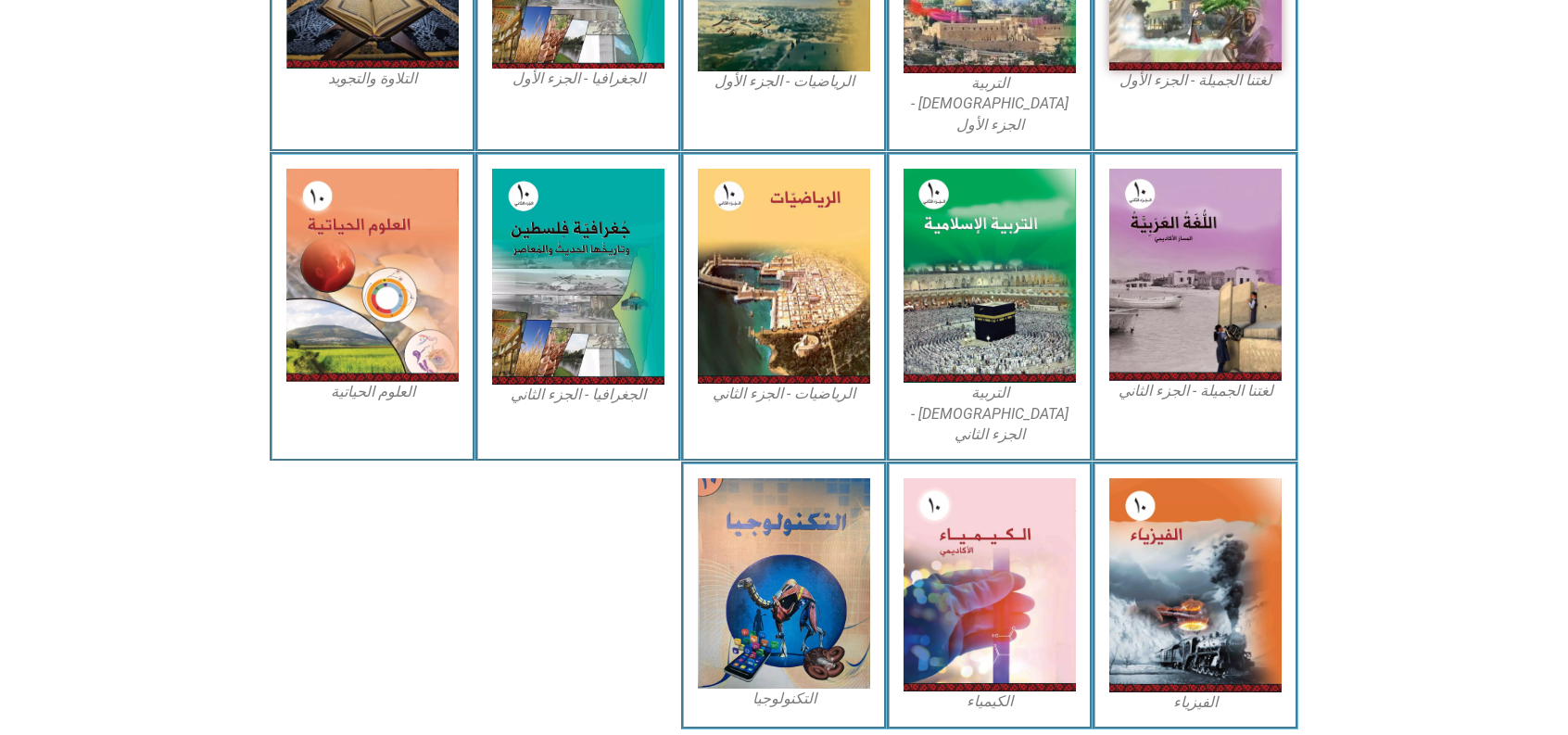
scroll to position [748, 0]
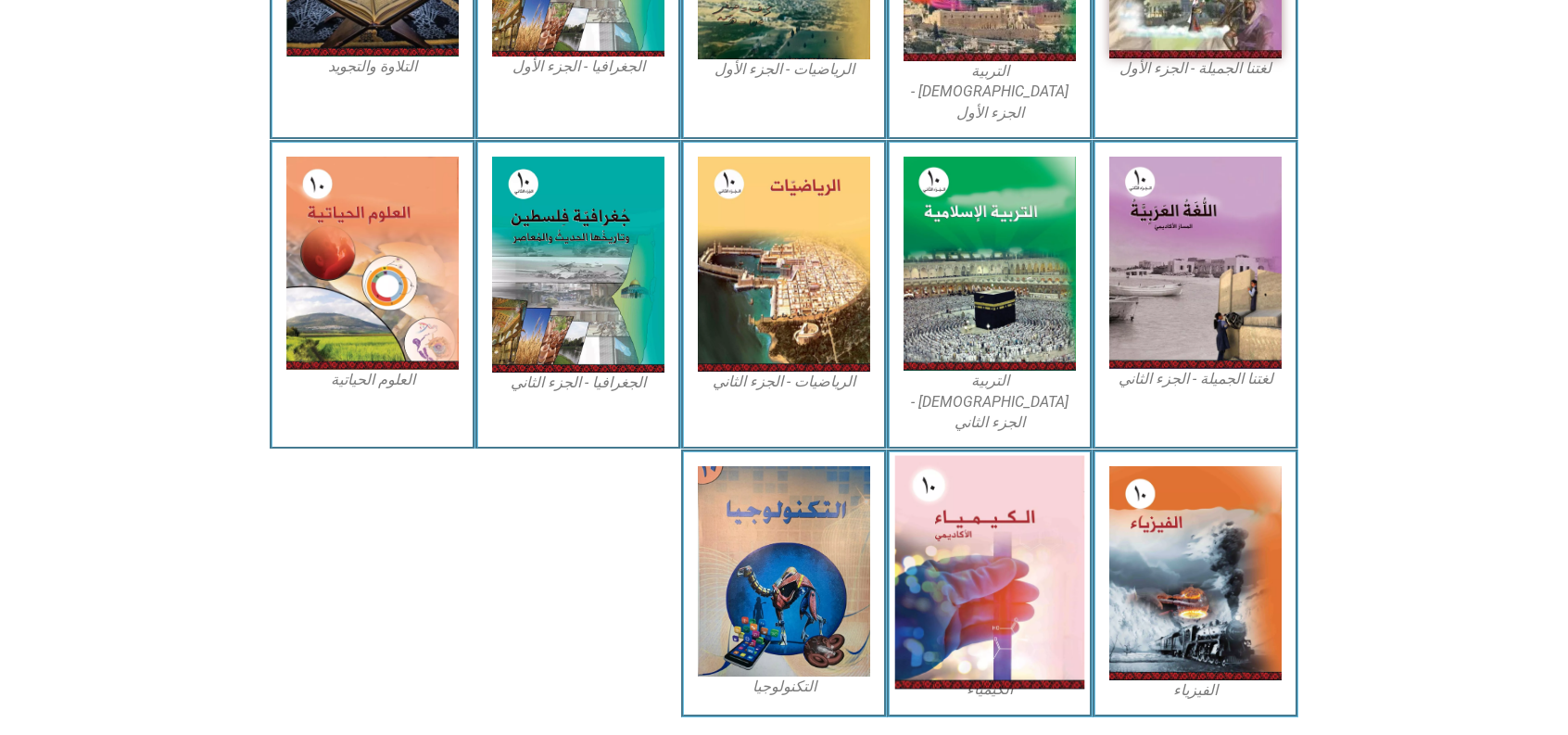
click at [963, 466] on img at bounding box center [991, 572] width 190 height 233
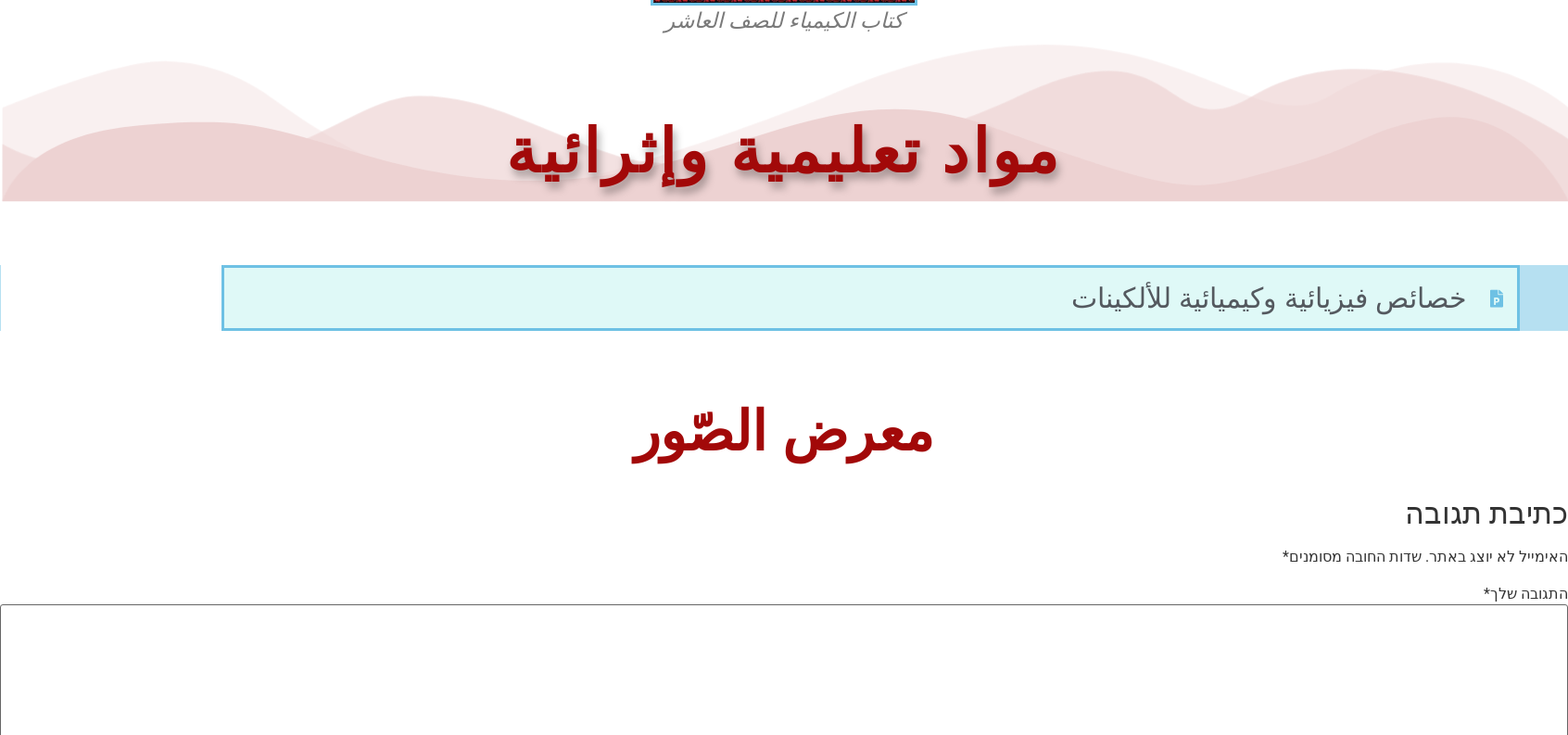
scroll to position [909, 0]
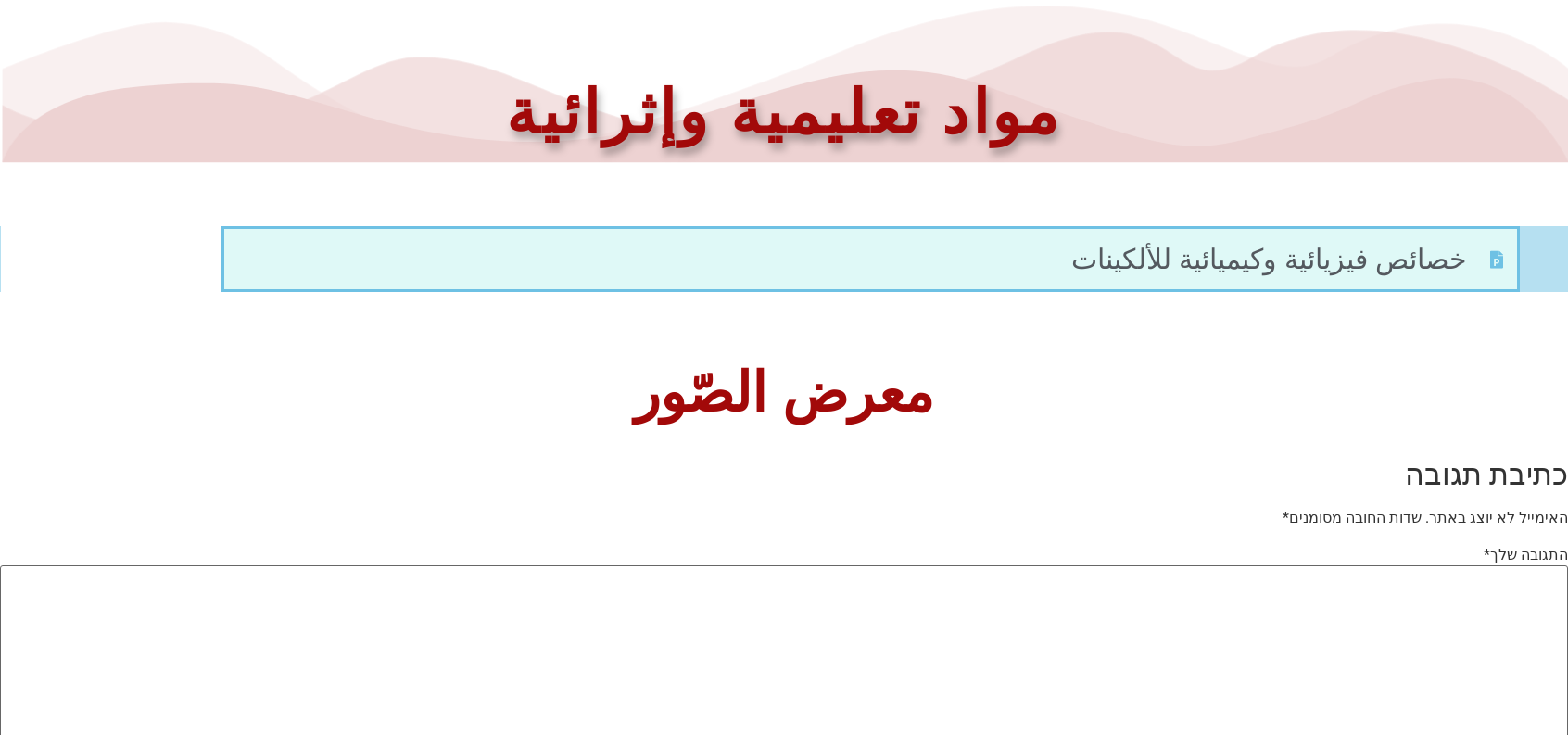
click at [777, 130] on h1 "مواد تعليمية وإثرائية" at bounding box center [785, 114] width 1427 height 78
click at [775, 135] on h1 "مواد تعليمية وإثرائية" at bounding box center [785, 114] width 1427 height 78
click at [749, 134] on h1 "مواد تعليمية وإثرائية" at bounding box center [785, 114] width 1427 height 78
click at [727, 125] on h1 "مواد تعليمية وإثرائية" at bounding box center [785, 114] width 1427 height 78
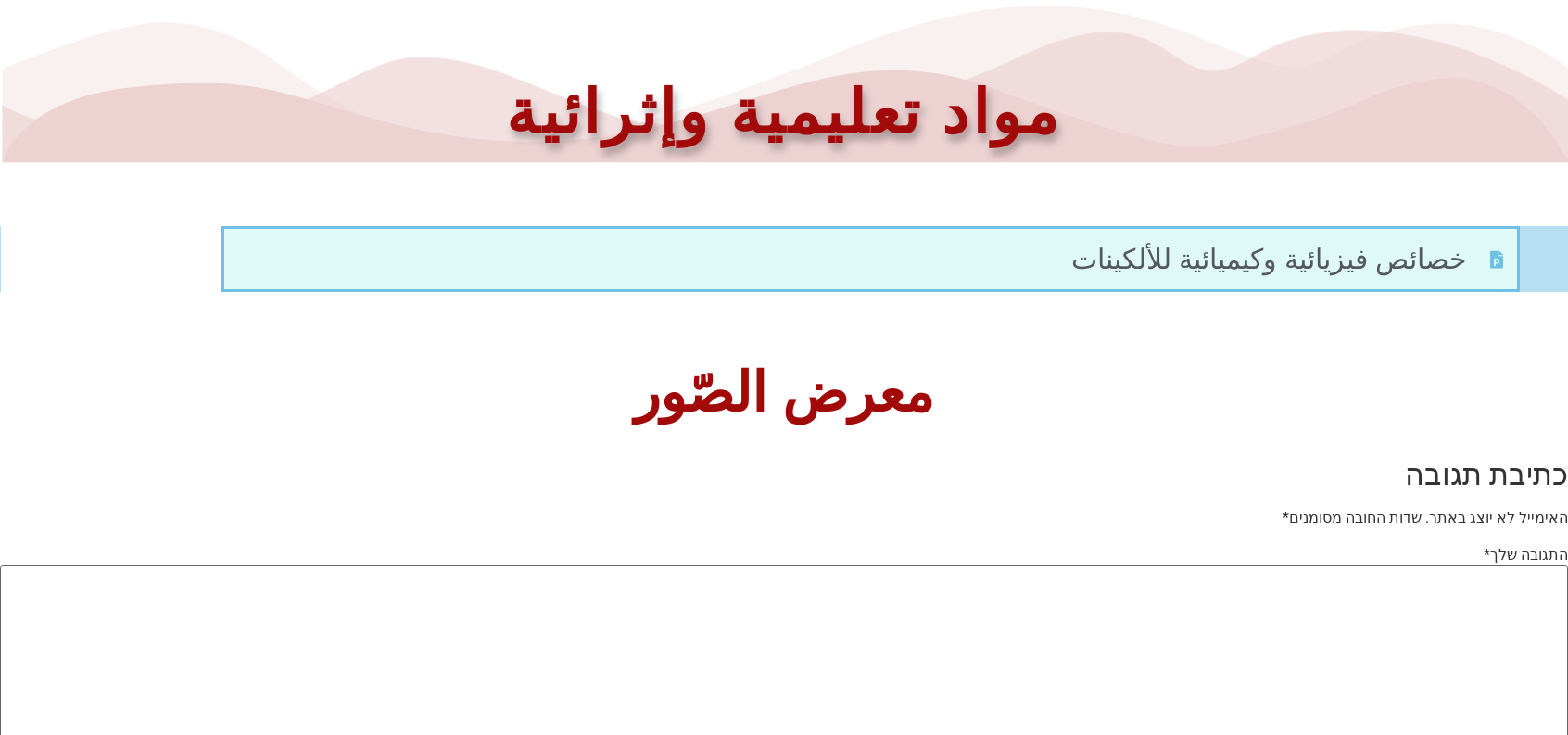
click at [745, 143] on h1 "مواد تعليمية وإثرائية" at bounding box center [785, 114] width 1427 height 78
click at [710, 114] on h1 "مواد تعليمية وإثرائية" at bounding box center [785, 114] width 1427 height 78
click at [742, 135] on h1 "مواد تعليمية وإثرائية" at bounding box center [785, 114] width 1427 height 78
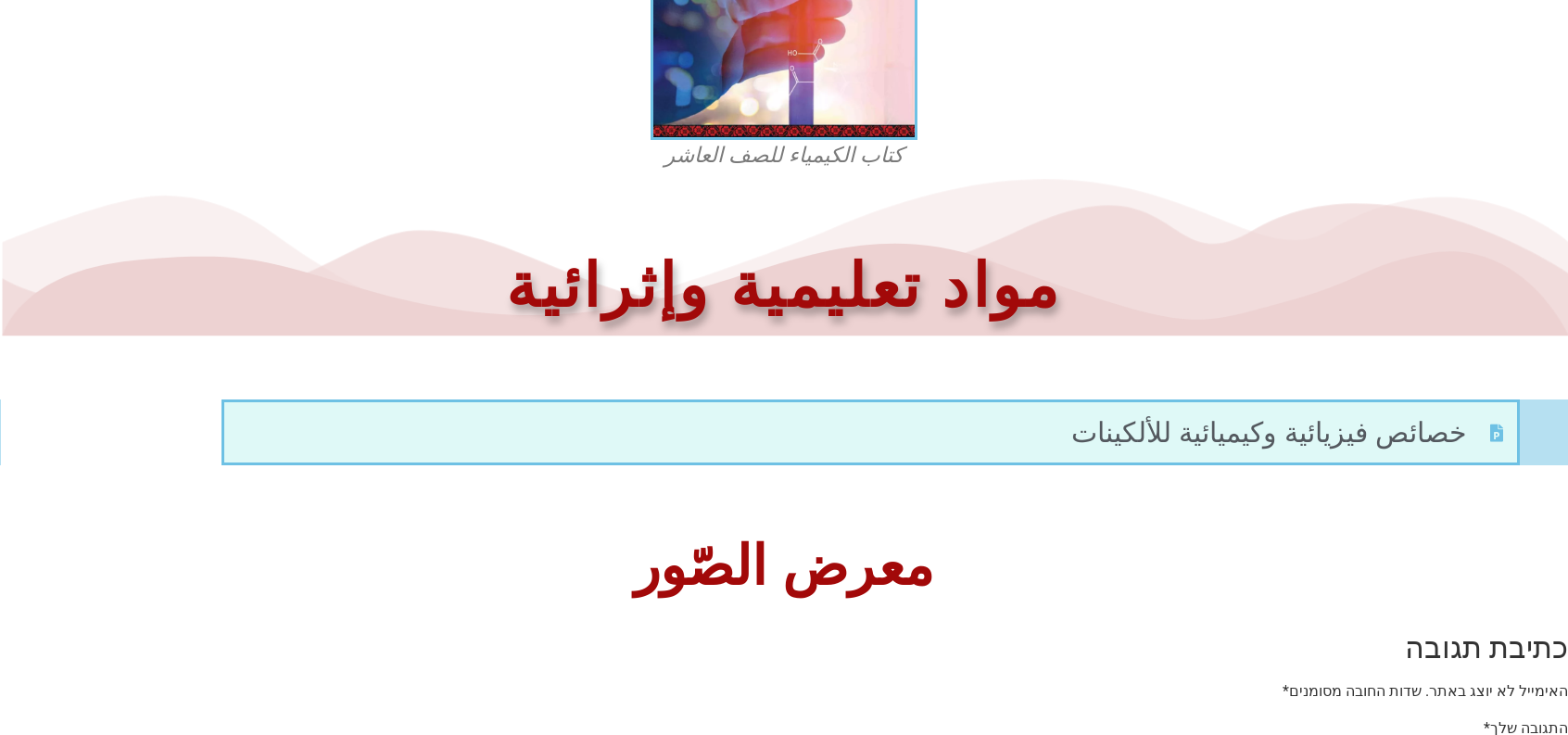
scroll to position [663, 0]
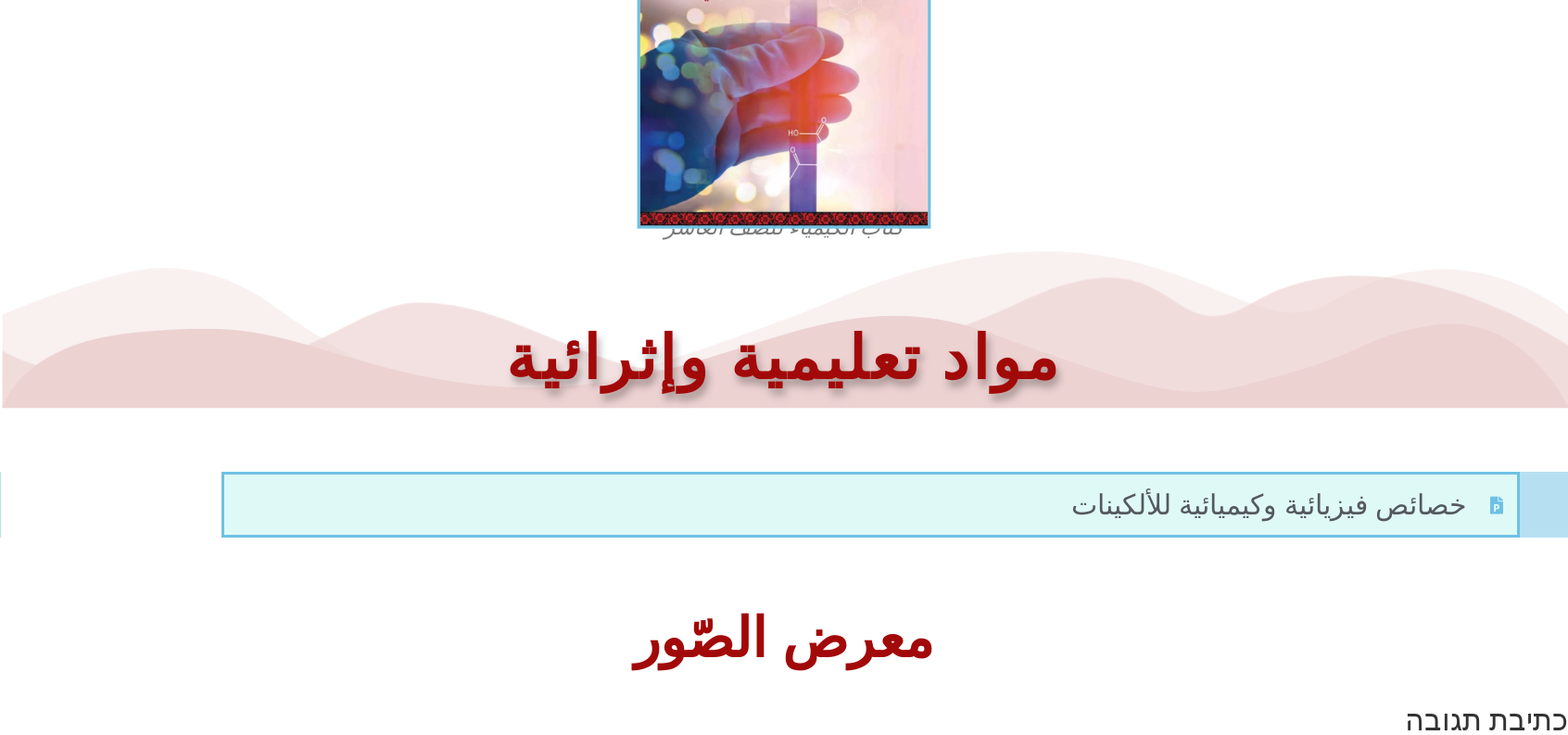
click at [782, 205] on img at bounding box center [785, 49] width 294 height 361
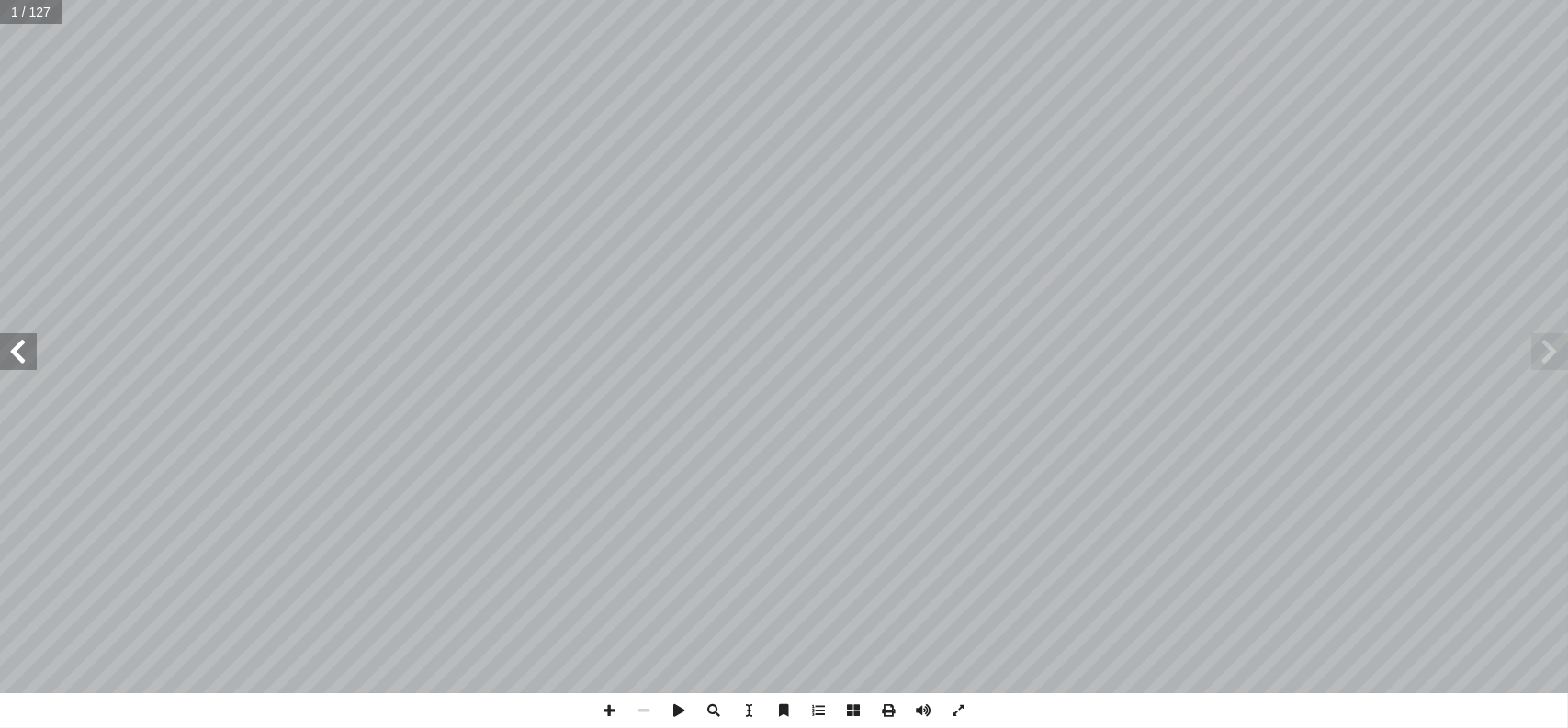
click at [5, 335] on span at bounding box center [18, 351] width 37 height 37
click at [4, 334] on span at bounding box center [18, 351] width 37 height 37
